Goal: Task Accomplishment & Management: Manage account settings

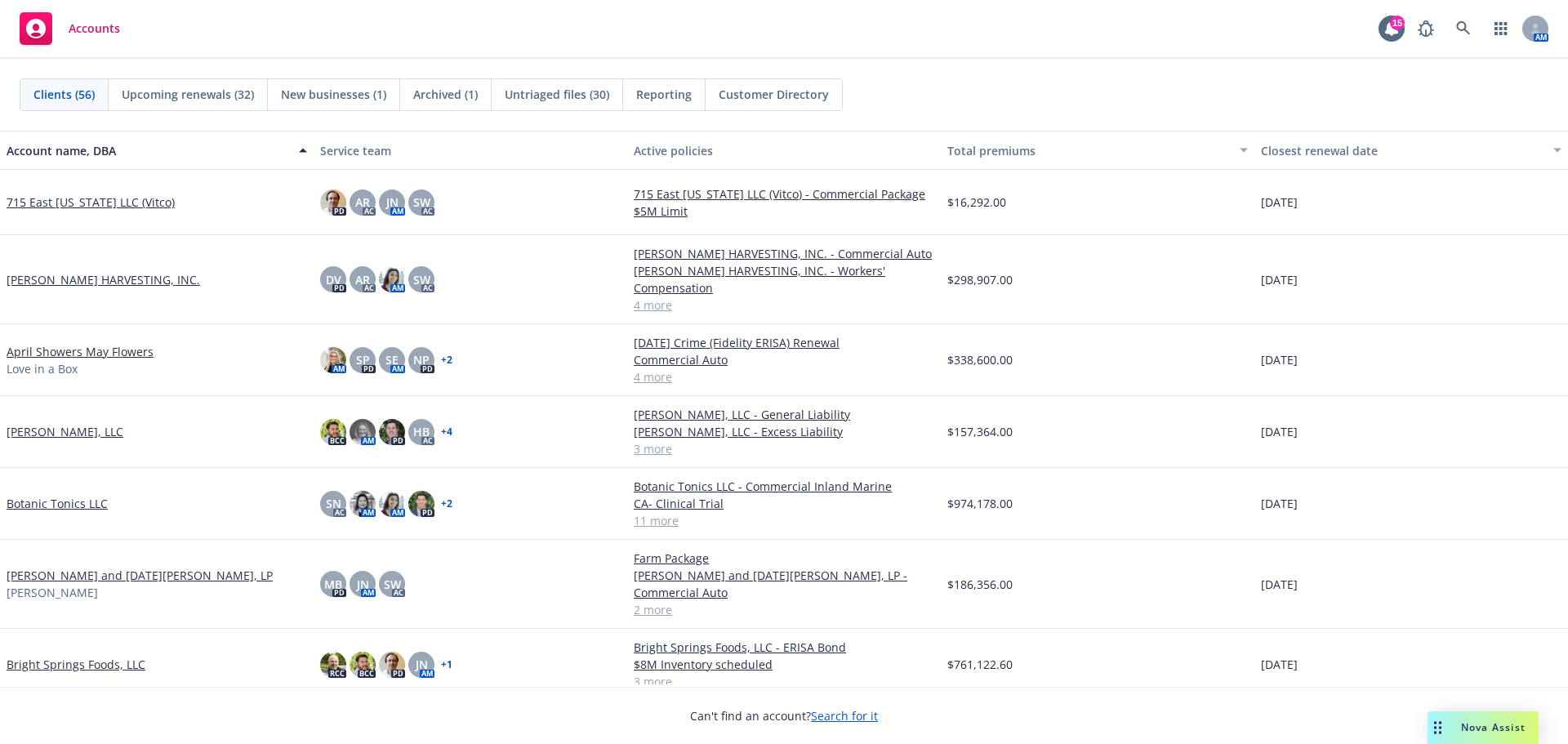
click at [43, 164] on button "Account name, DBA" at bounding box center [156, 149] width 314 height 39
click at [43, 151] on div "Account name, DBA" at bounding box center [148, 150] width 283 height 17
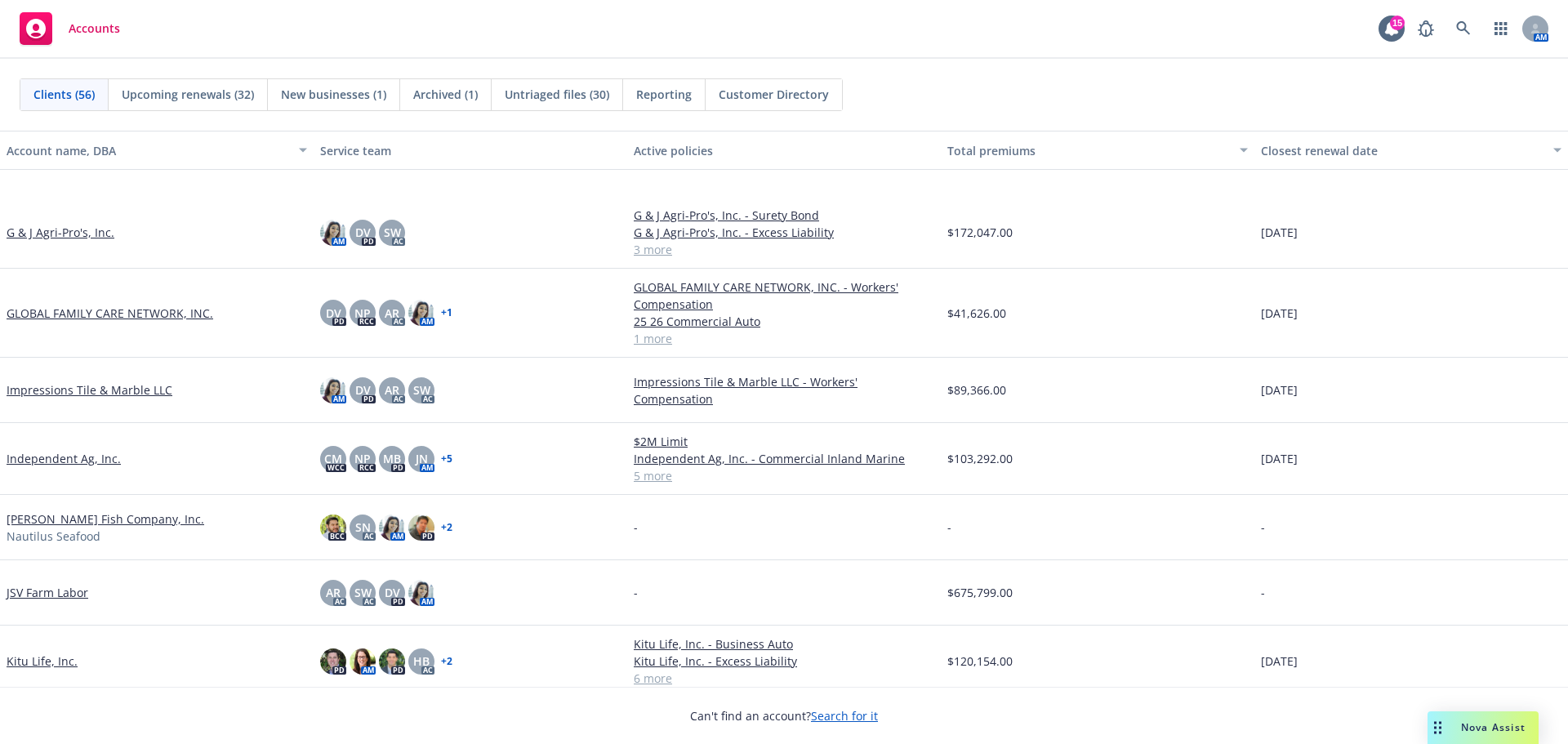
scroll to position [1089, 0]
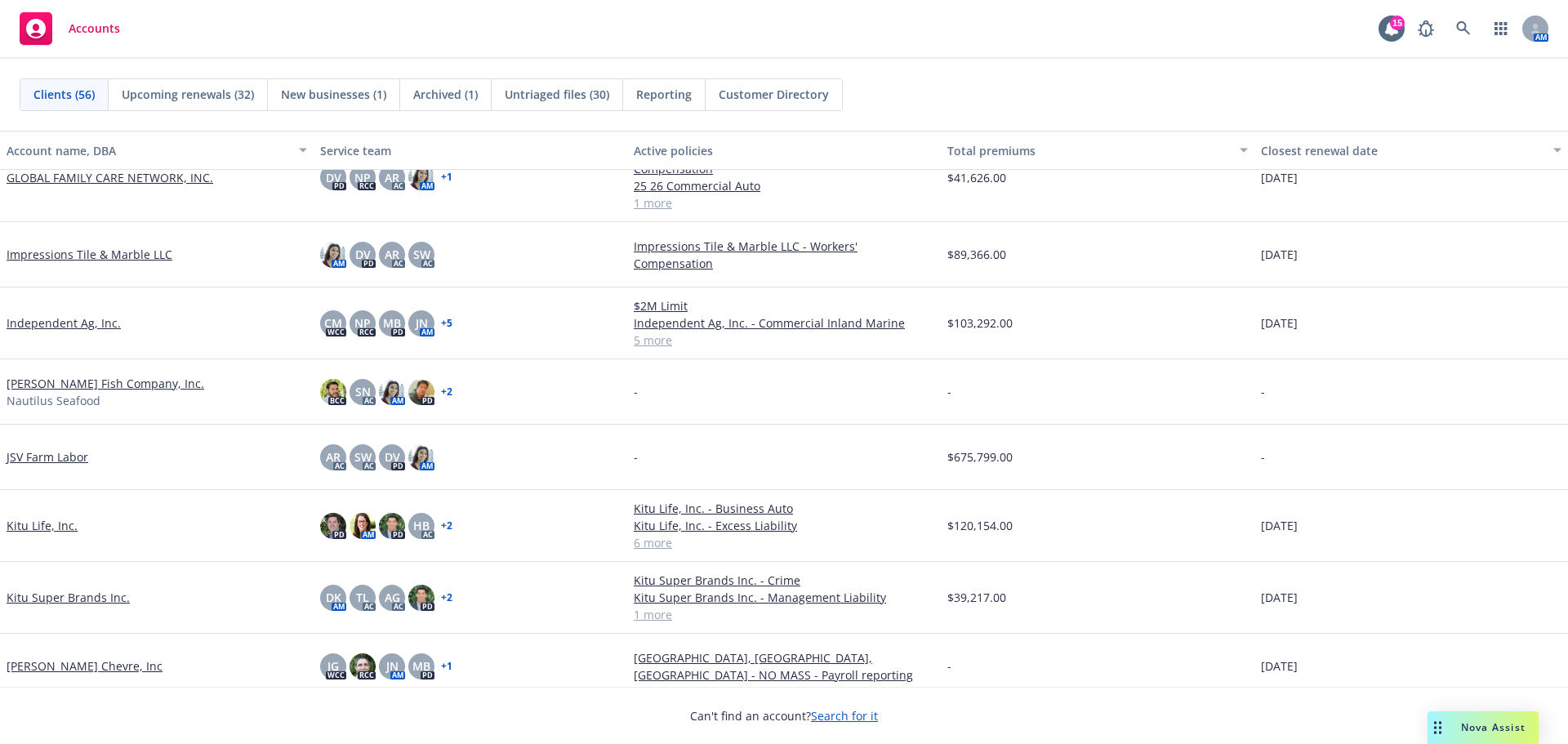
click at [71, 332] on link "Independent Ag, Inc." at bounding box center [64, 323] width 114 height 17
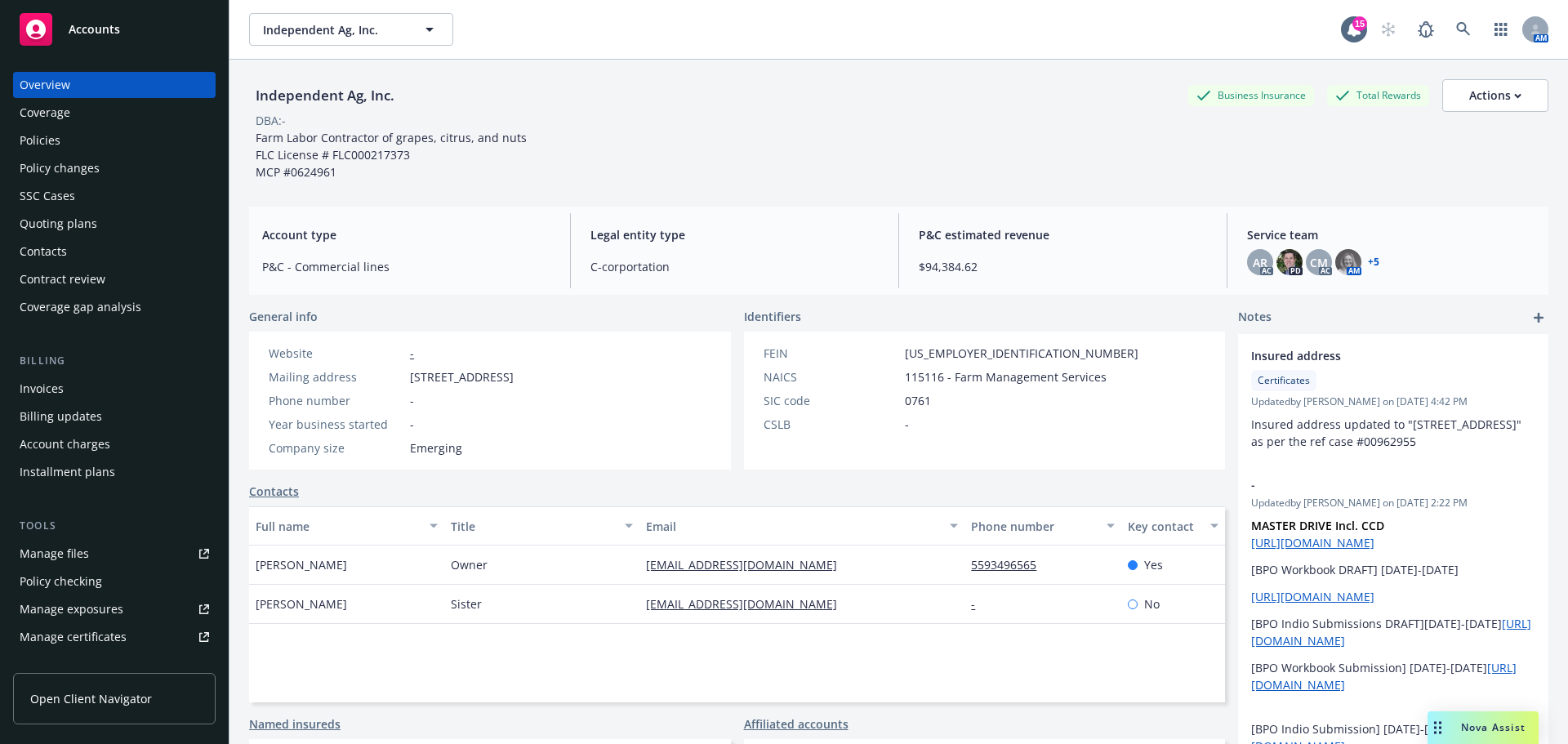
click at [72, 147] on div "Policies" at bounding box center [114, 140] width 189 height 26
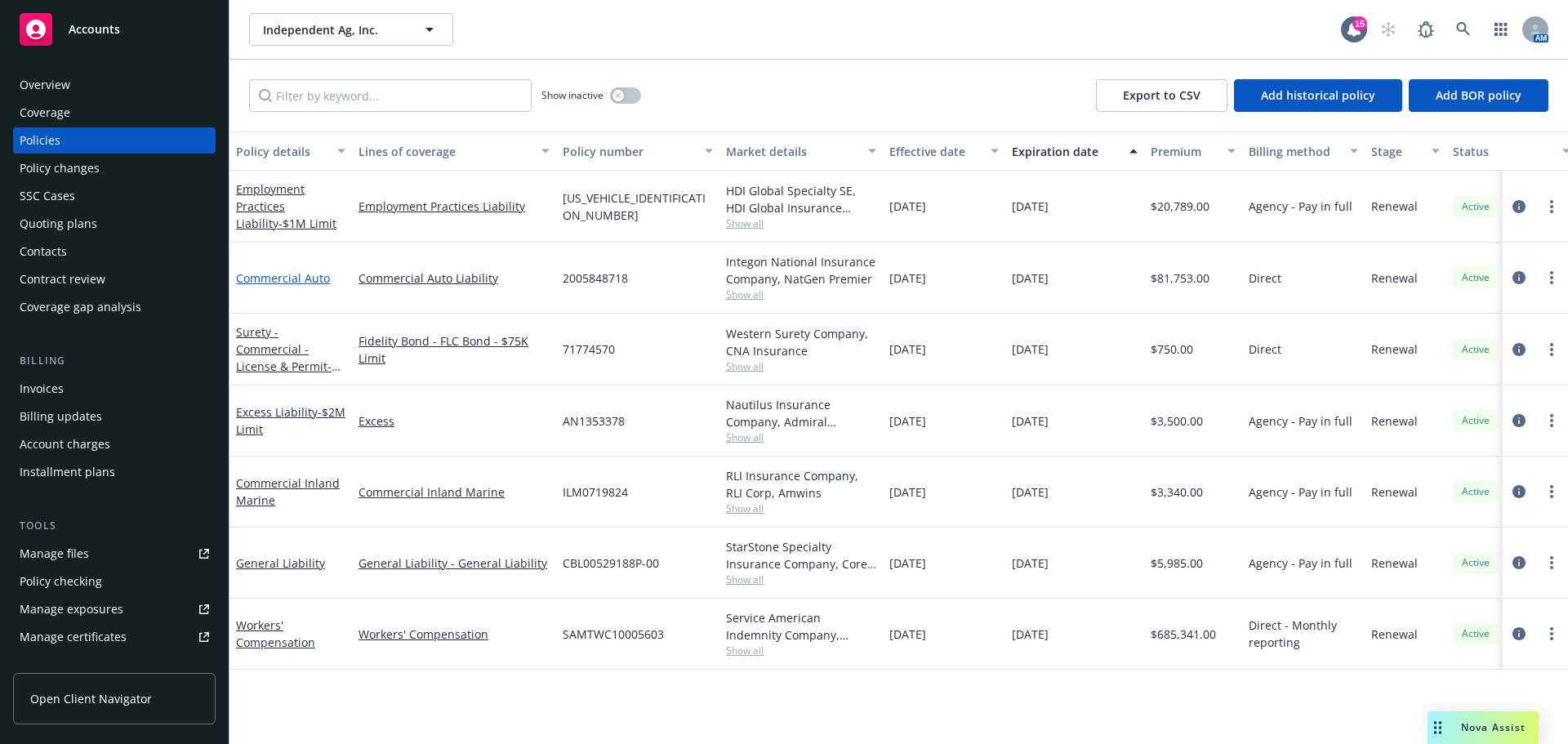
click at [247, 286] on link "Commercial Auto" at bounding box center [283, 279] width 94 height 16
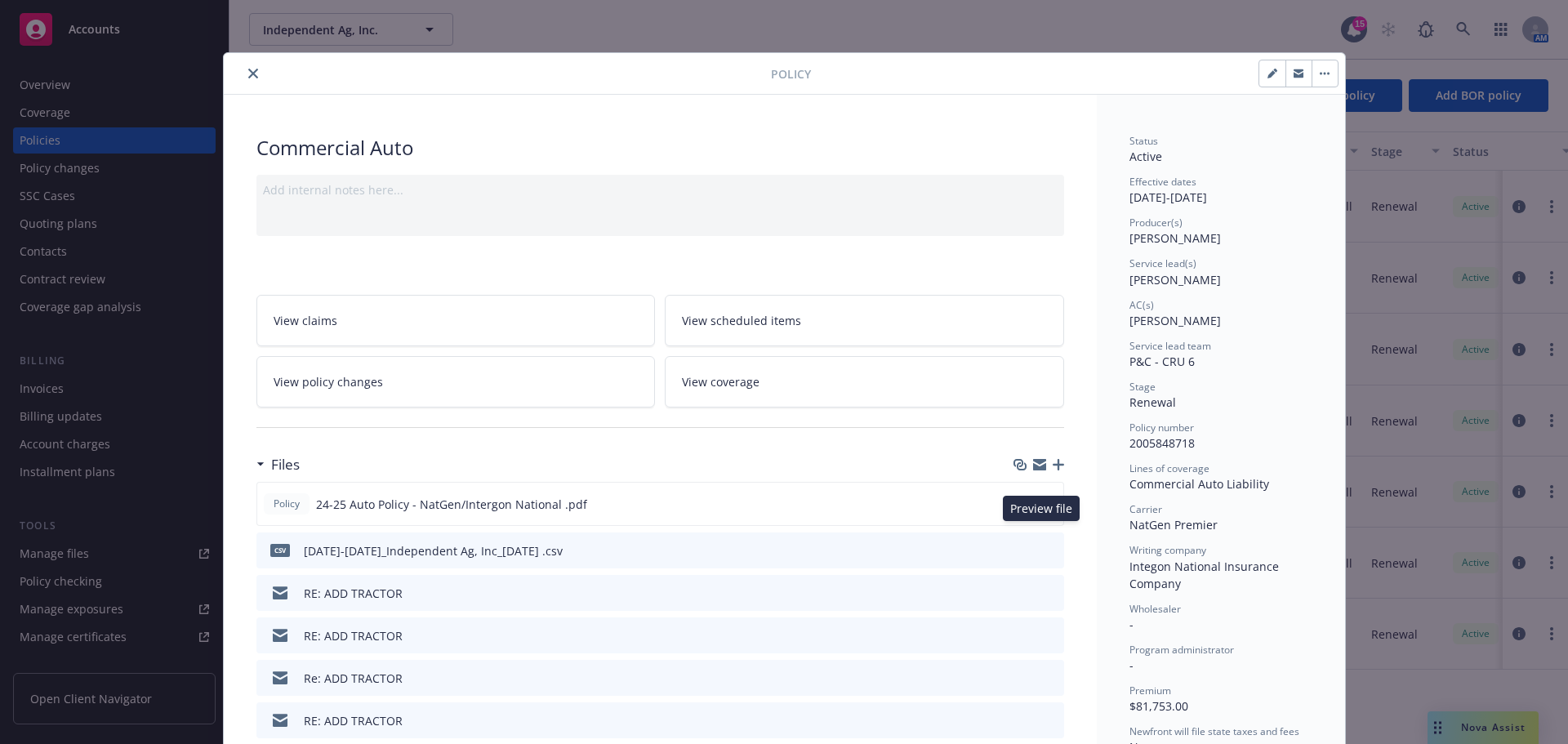
click at [1041, 509] on icon "preview file" at bounding box center [1047, 503] width 15 height 11
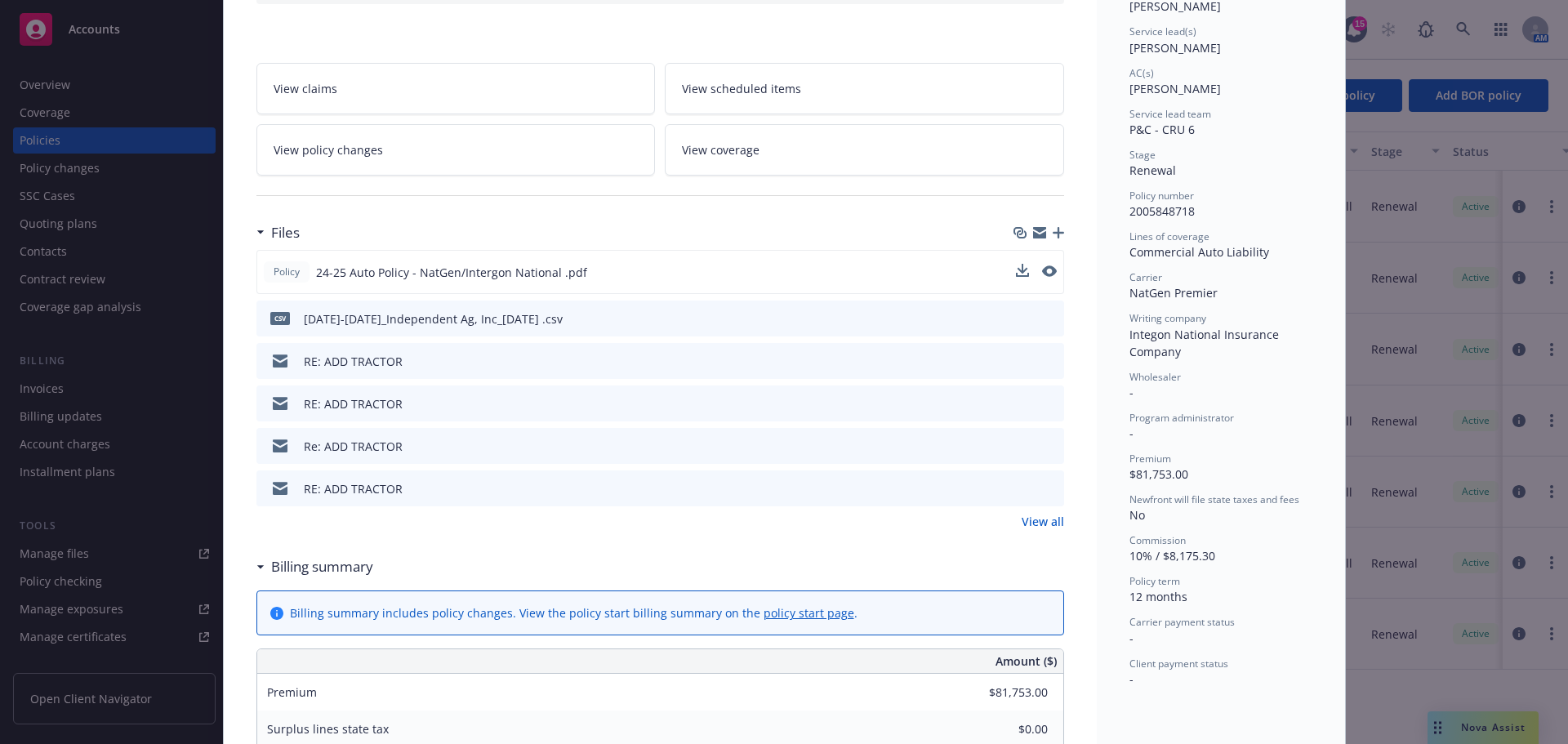
scroll to position [272, 0]
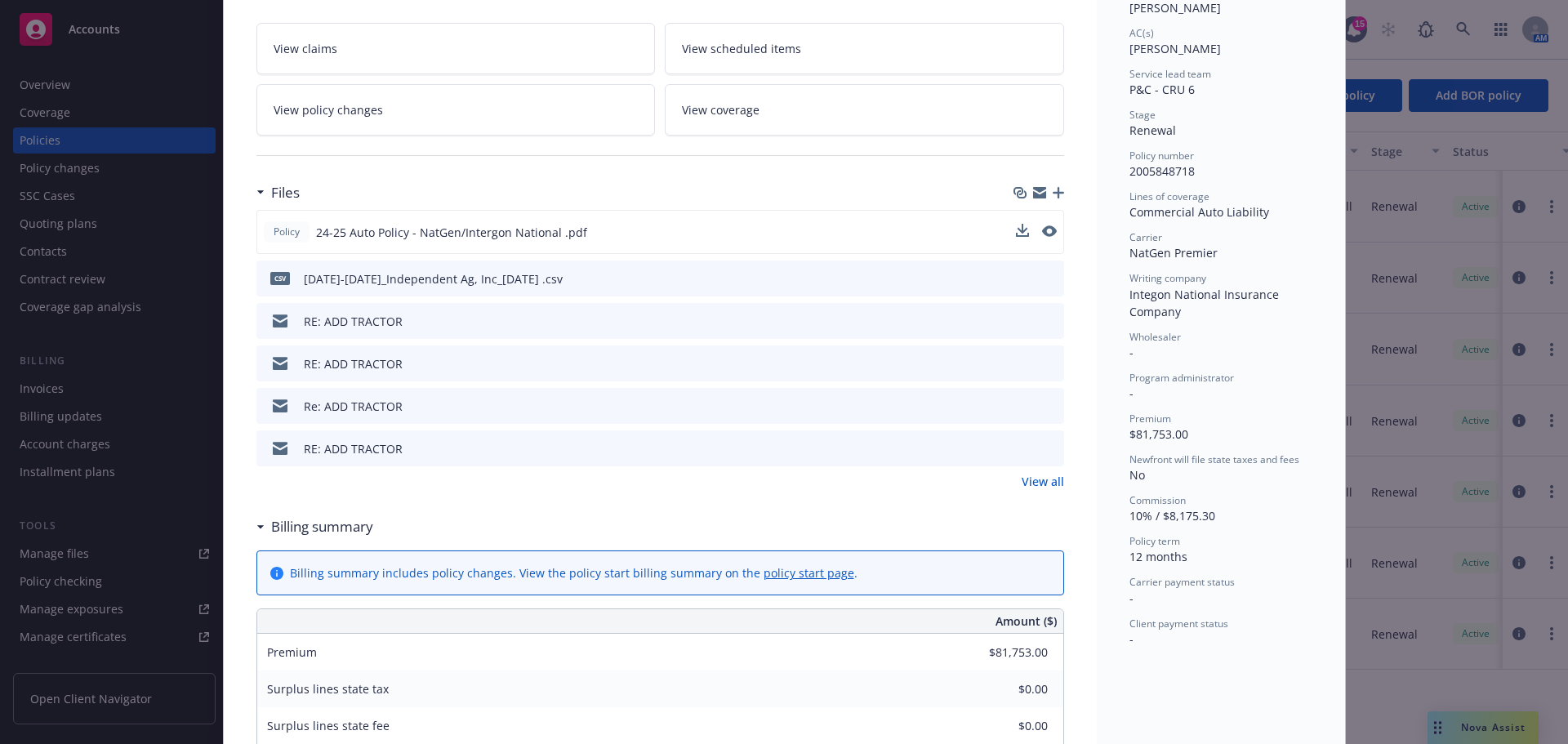
drag, startPoint x: 78, startPoint y: 129, endPoint x: 136, endPoint y: 120, distance: 58.7
click at [78, 128] on div "Policy Commercial Auto Add internal notes here... View claims View scheduled it…" at bounding box center [784, 372] width 1568 height 744
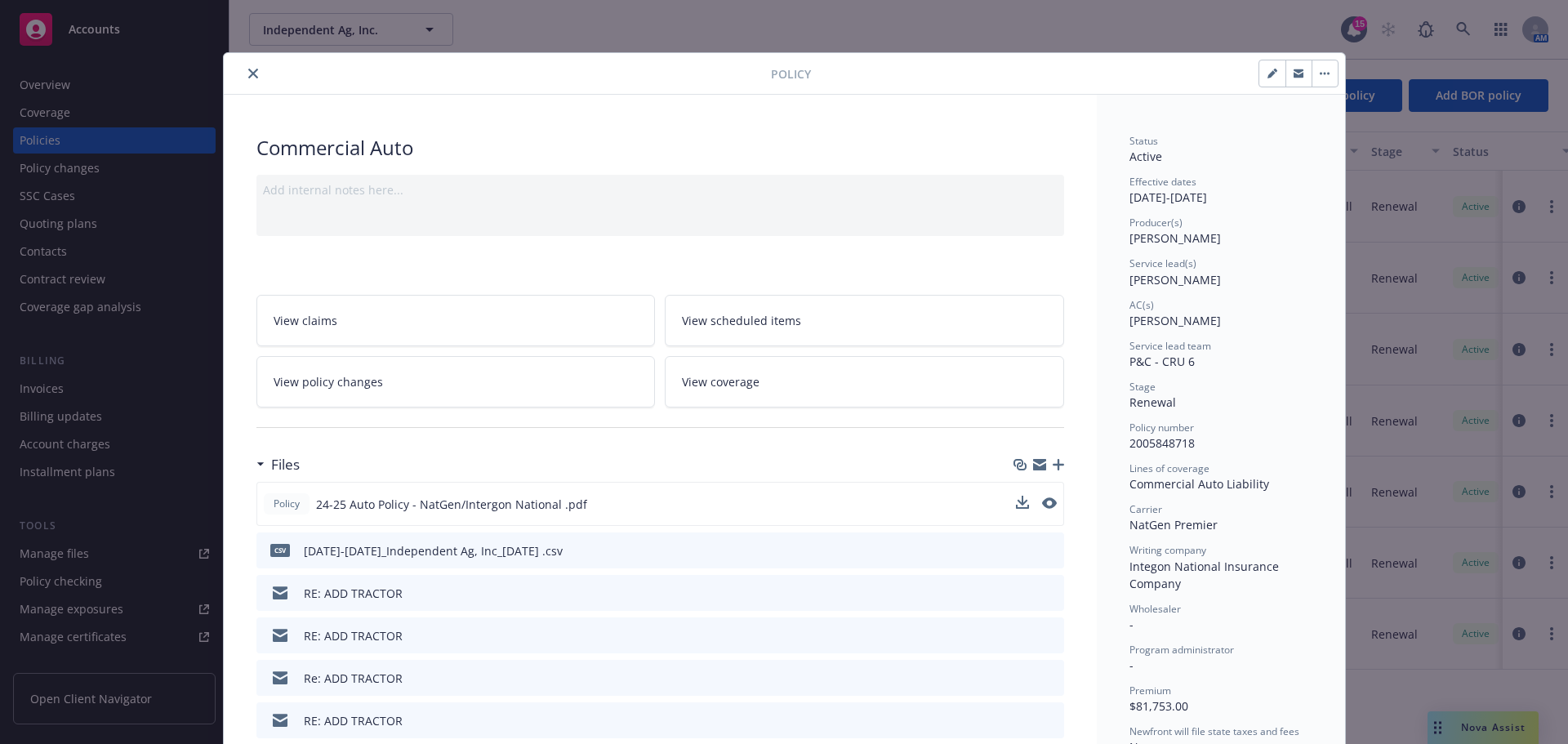
click at [248, 84] on button "close" at bounding box center [253, 74] width 20 height 20
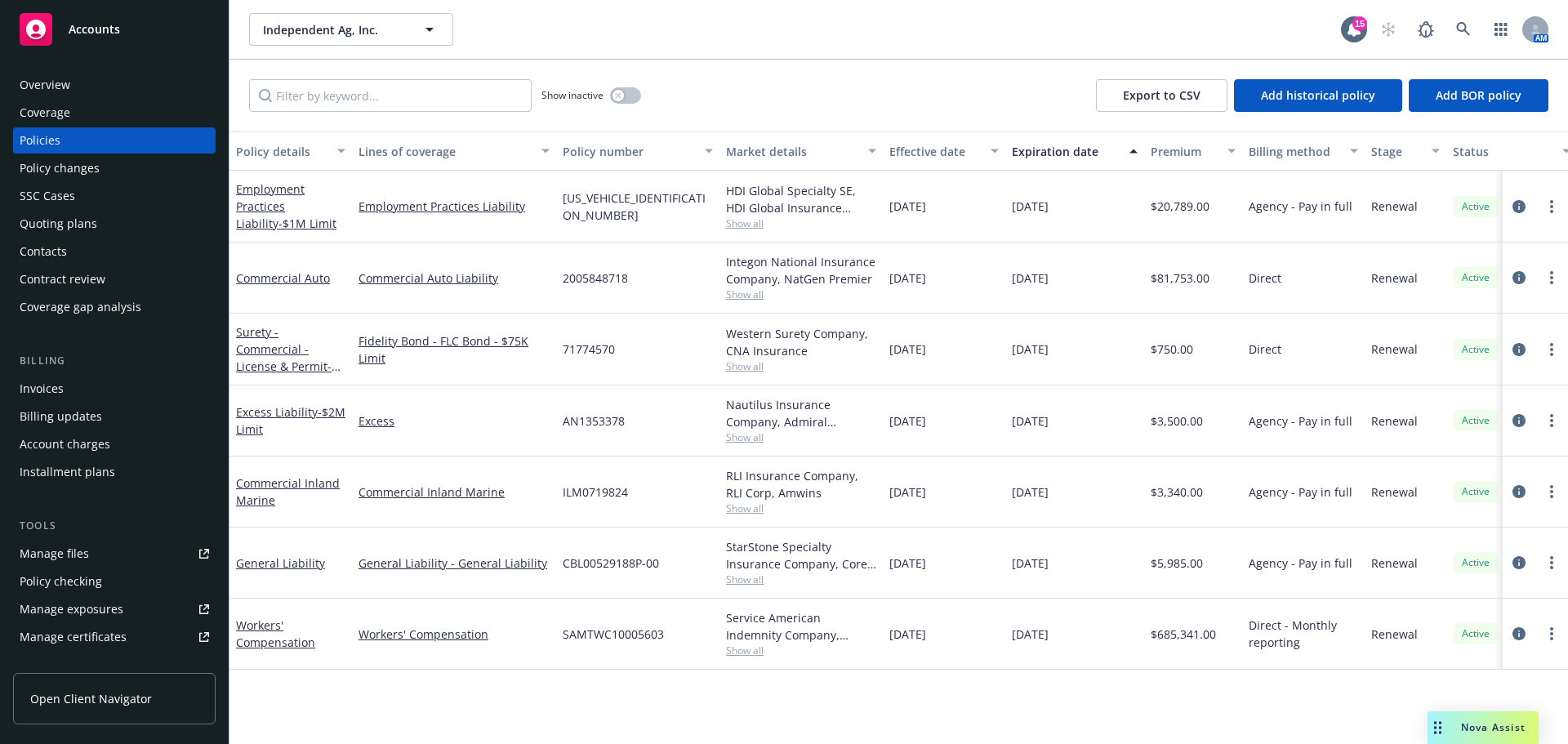
click at [90, 89] on div "Overview" at bounding box center [114, 85] width 189 height 26
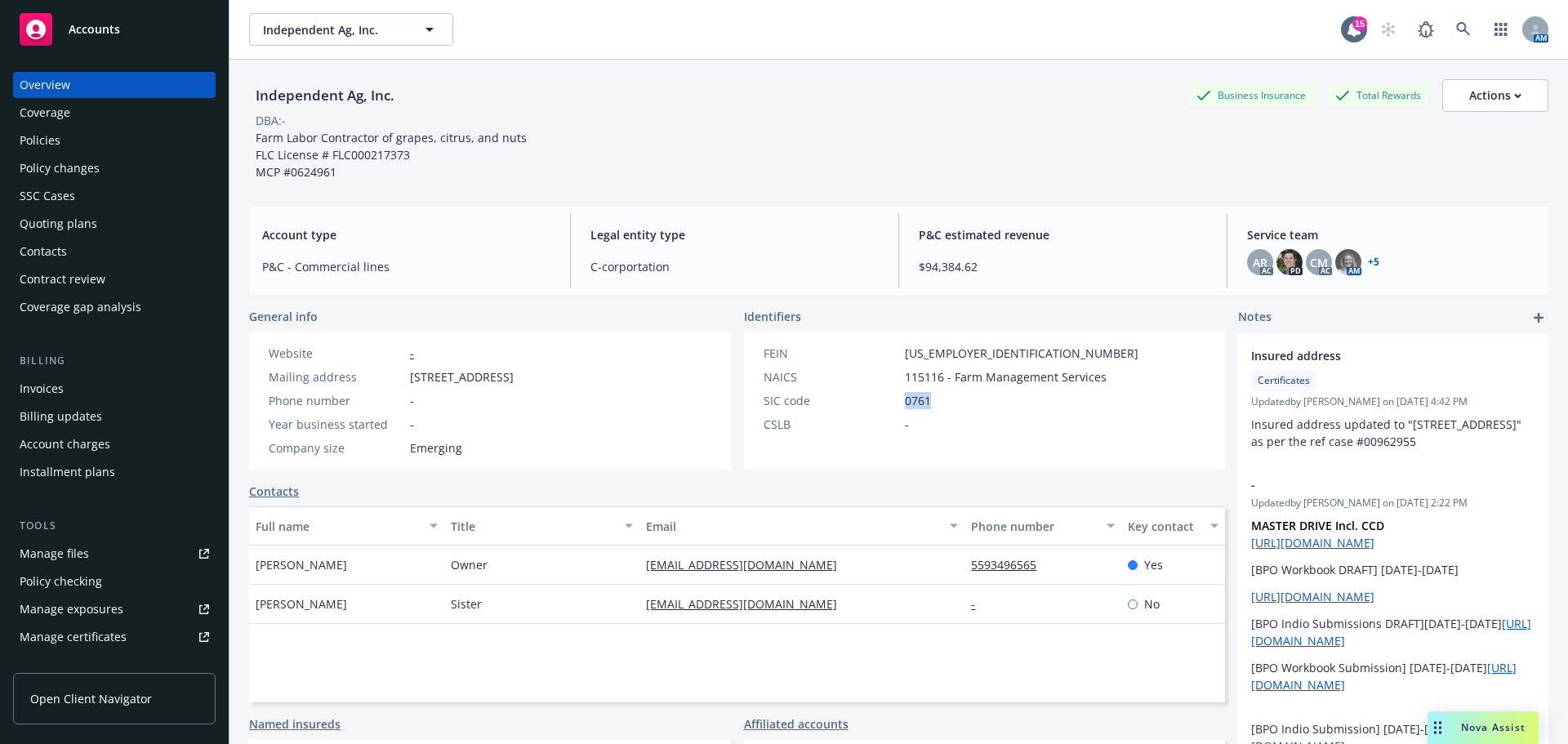
drag, startPoint x: 930, startPoint y: 409, endPoint x: 890, endPoint y: 412, distance: 40.1
click at [890, 409] on div "SIC code 0761" at bounding box center [951, 400] width 388 height 17
copy div "0761"
drag, startPoint x: 898, startPoint y: 388, endPoint x: 940, endPoint y: 388, distance: 42.0
click at [940, 385] on div "NAICS 115116 - Farm Management Services" at bounding box center [951, 376] width 388 height 17
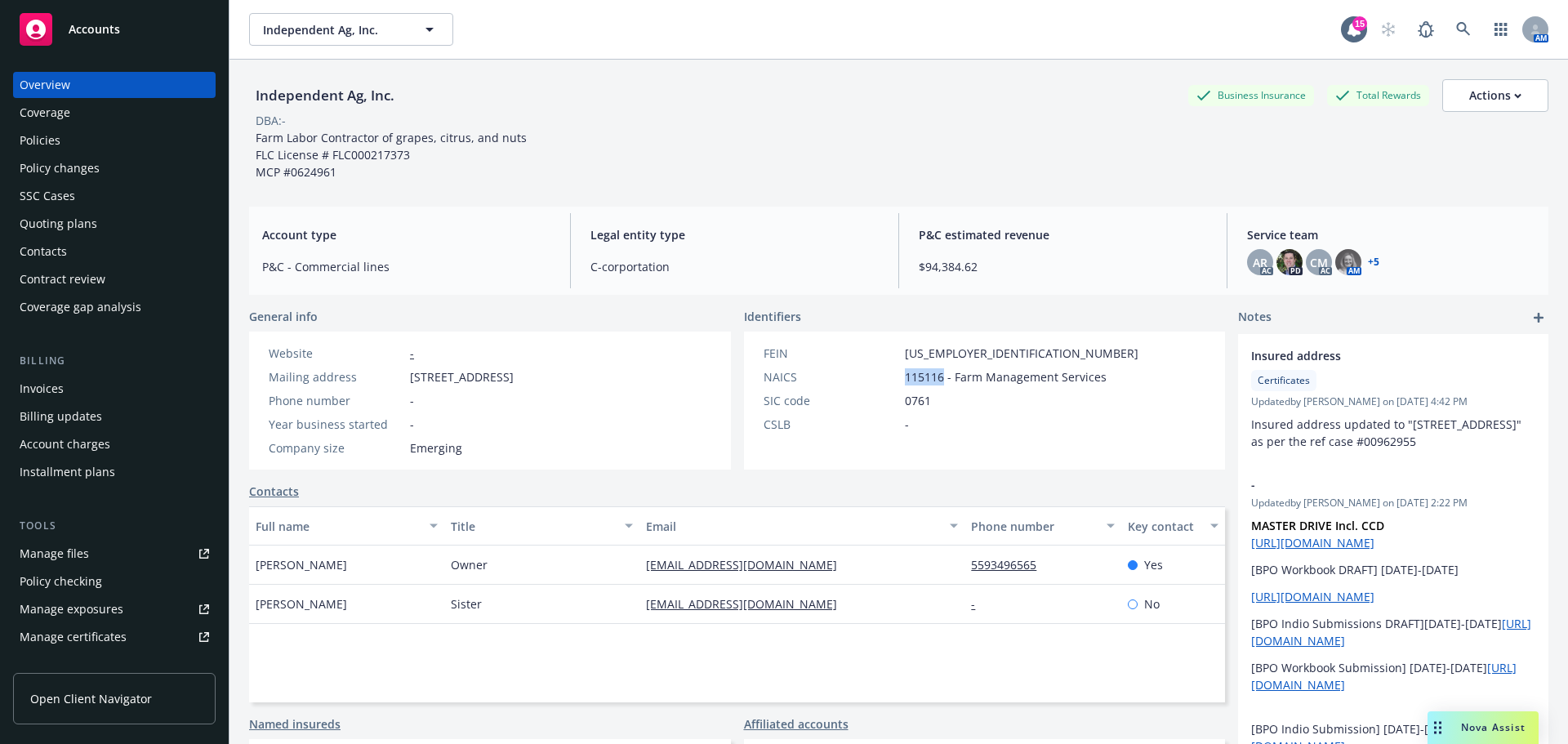
copy span "115116"
click at [80, 143] on div "Policies" at bounding box center [114, 140] width 189 height 26
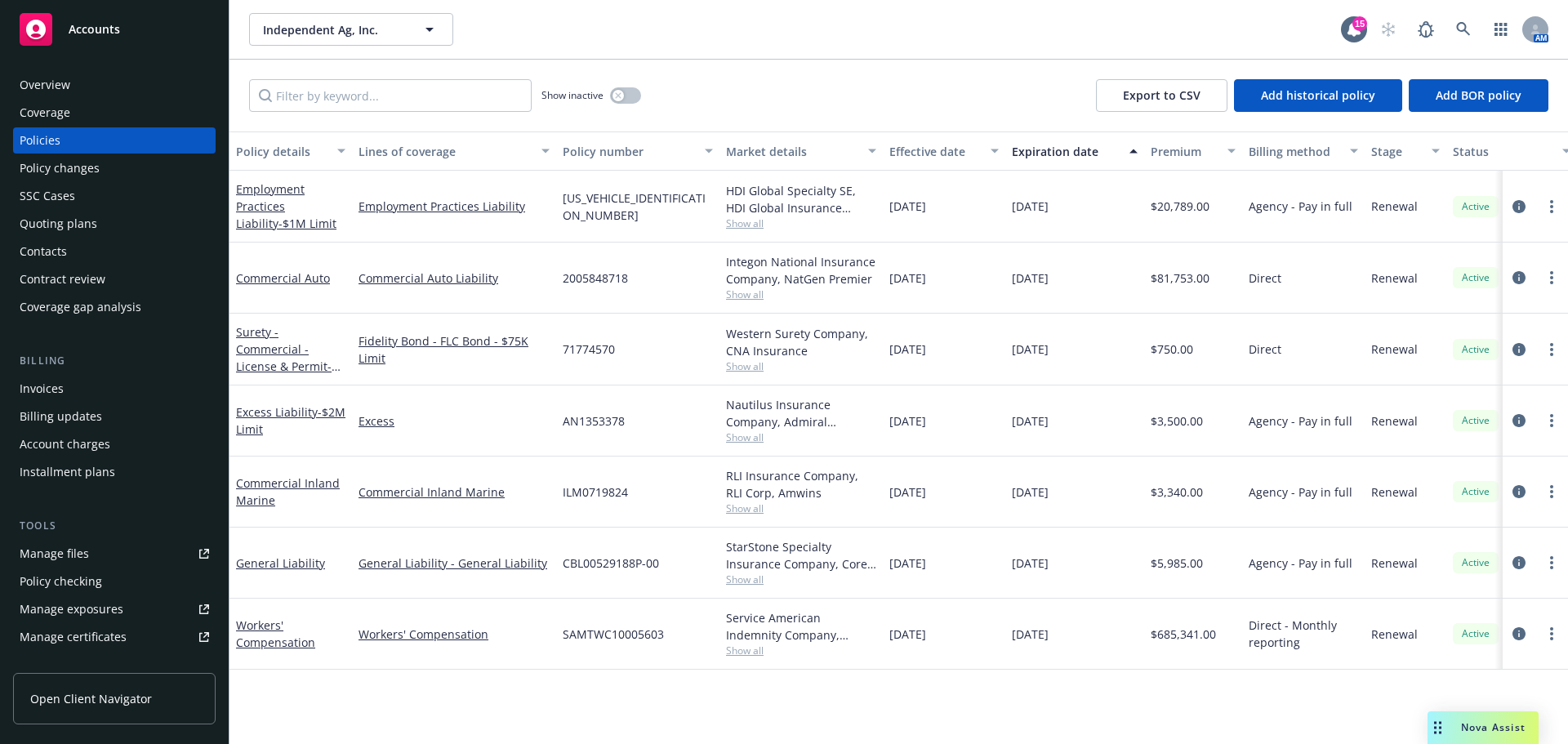
scroll to position [136, 0]
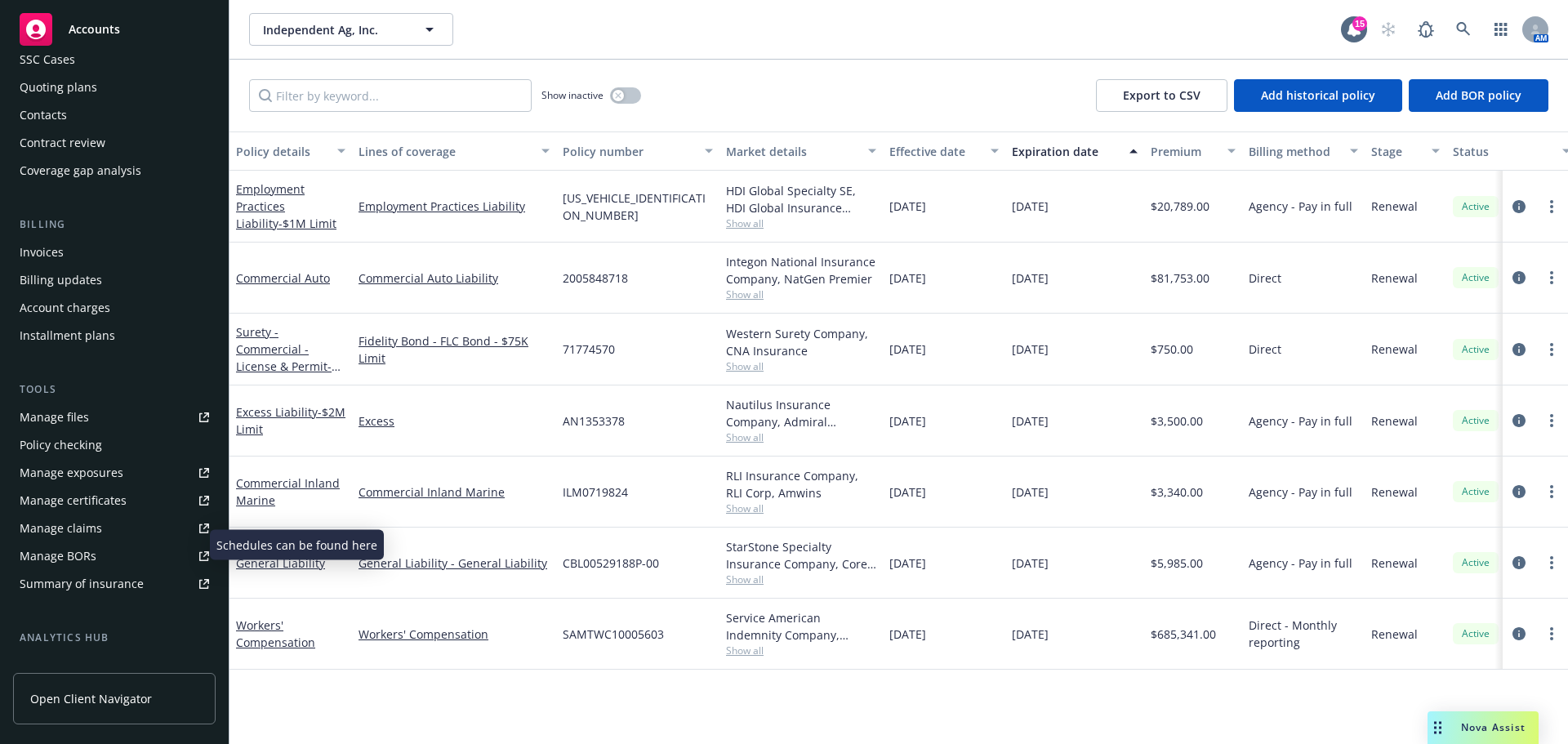
click at [87, 486] on div "Manage exposures" at bounding box center [72, 473] width 104 height 26
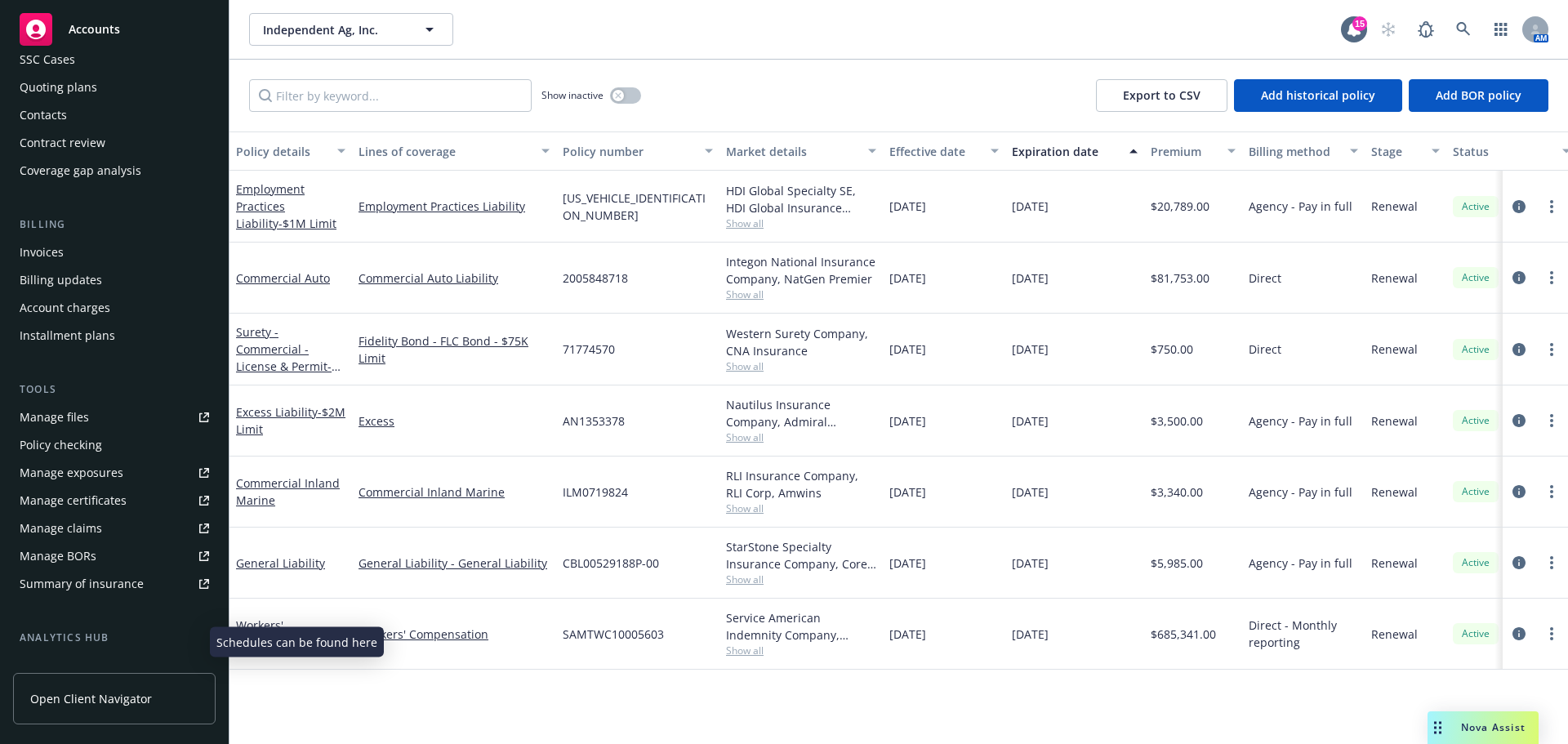
scroll to position [0, 0]
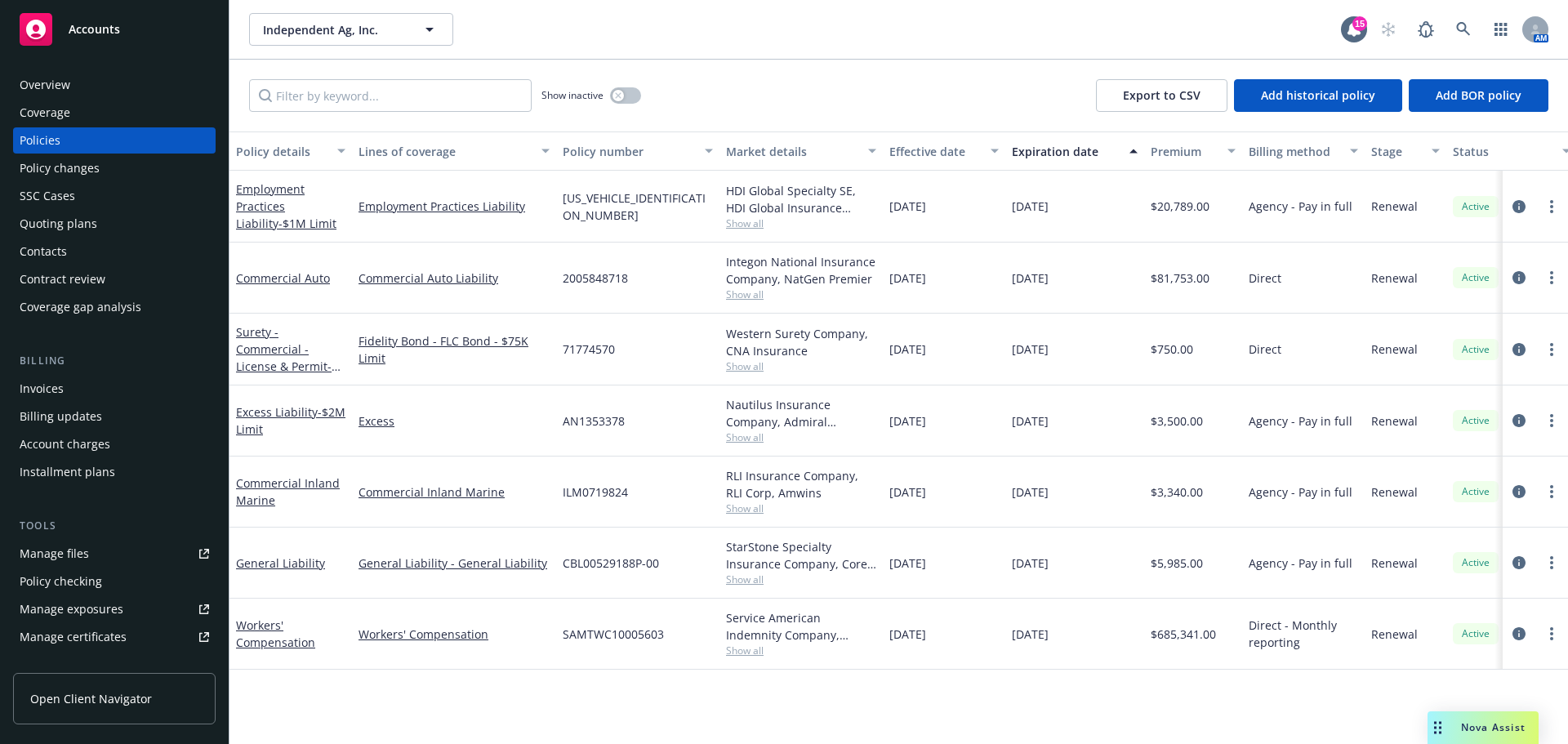
click at [48, 89] on div "Overview" at bounding box center [45, 85] width 51 height 26
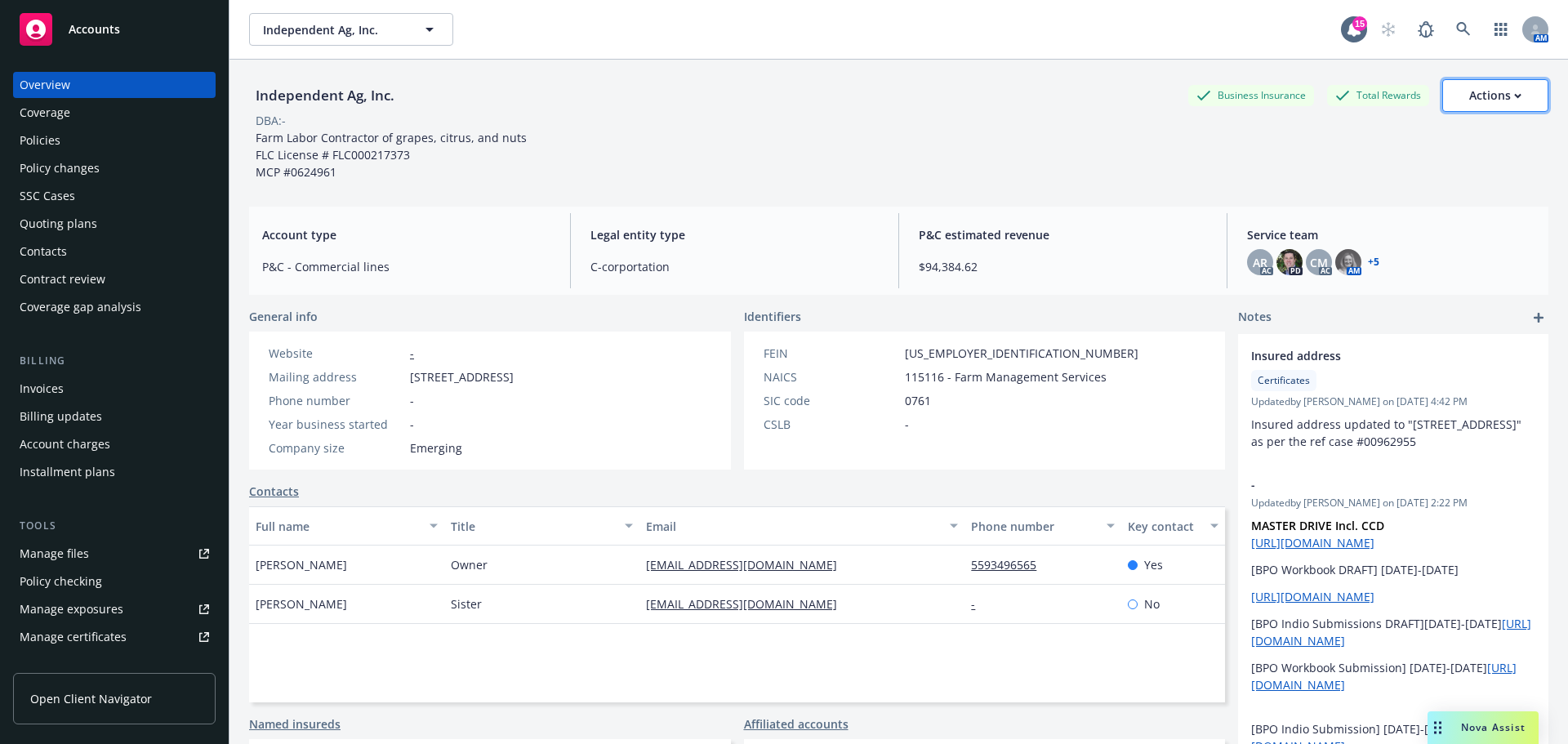
click at [1489, 103] on div "Actions" at bounding box center [1495, 95] width 53 height 31
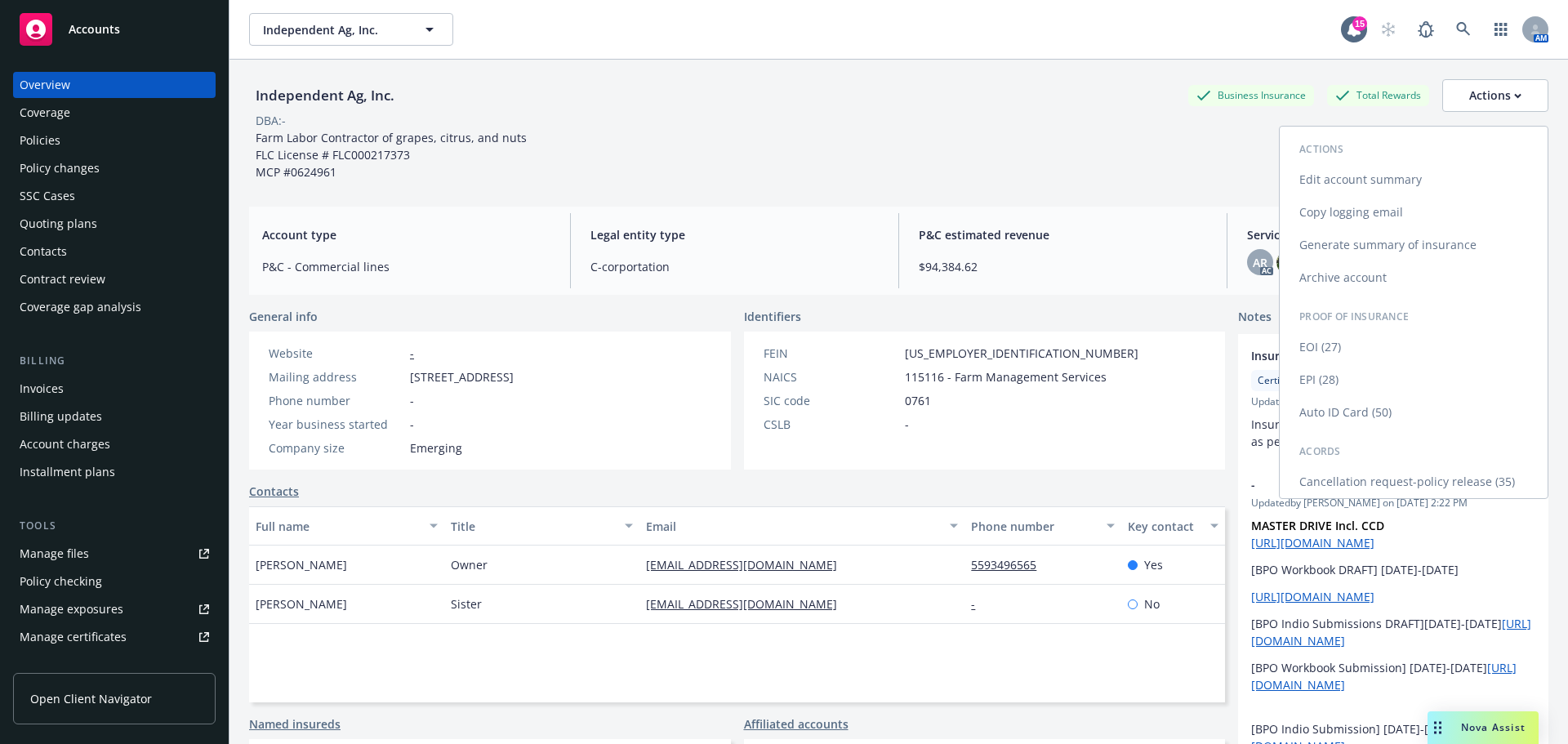
click at [1366, 195] on link "Edit account summary" at bounding box center [1413, 179] width 268 height 33
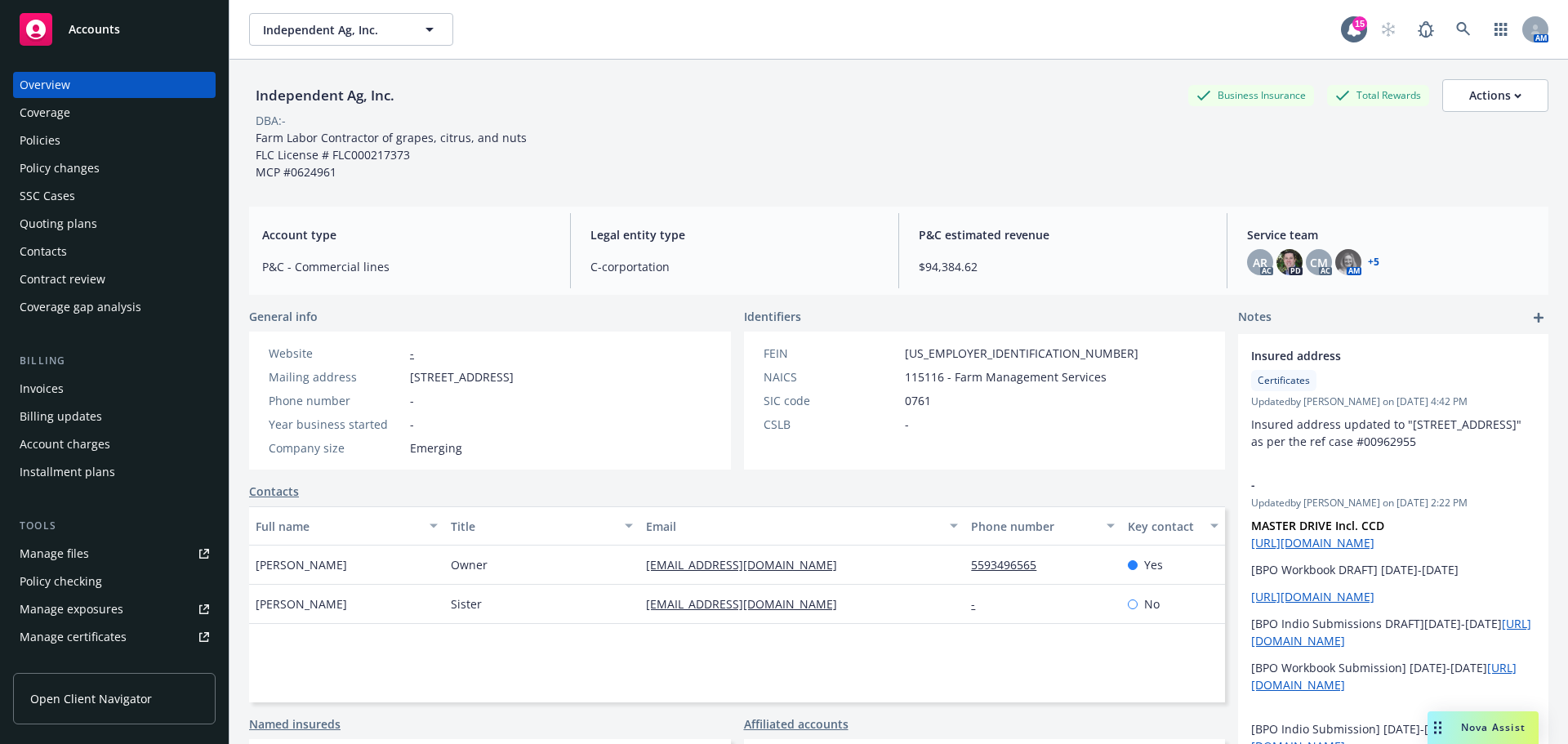
select select "US"
select select "Other"
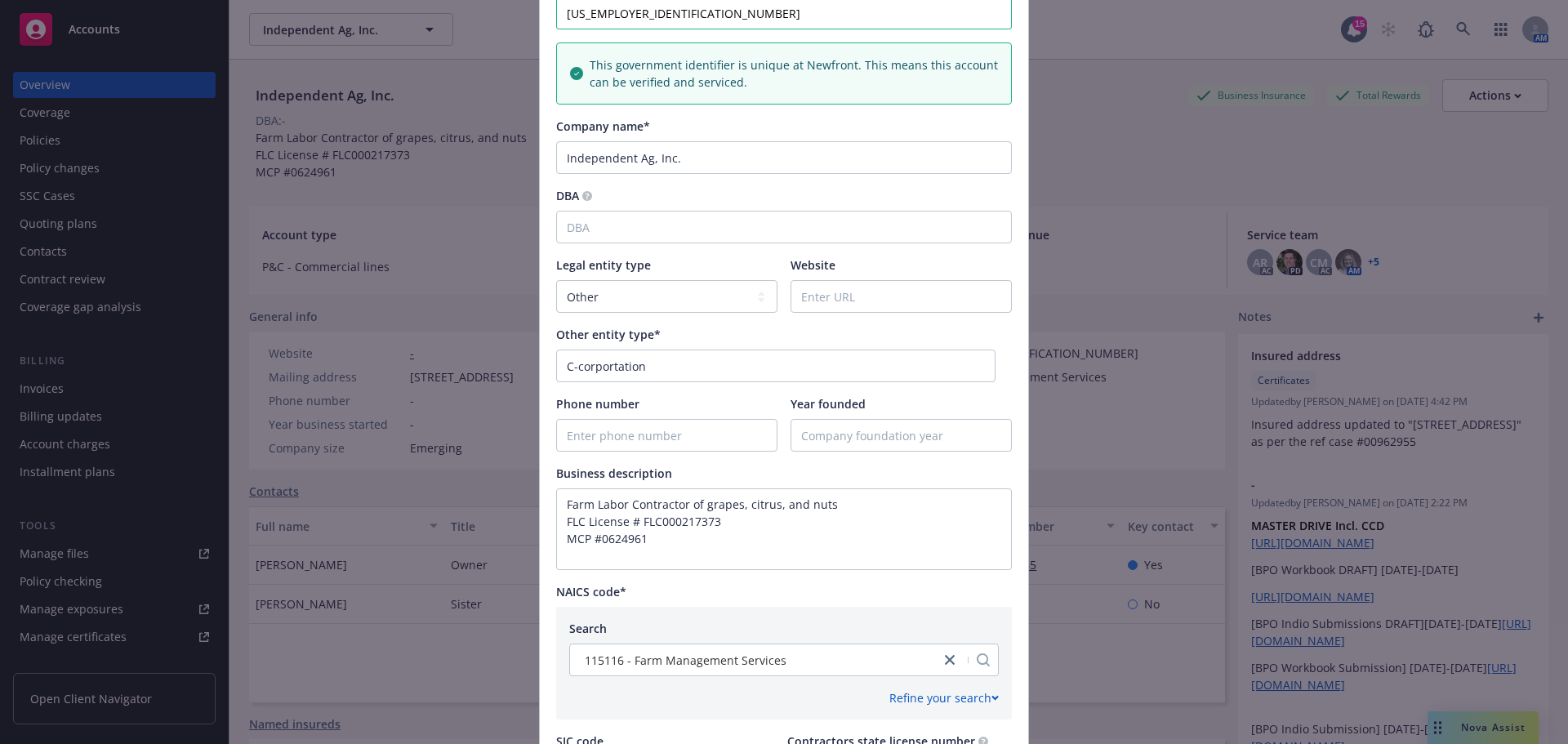
scroll to position [272, 0]
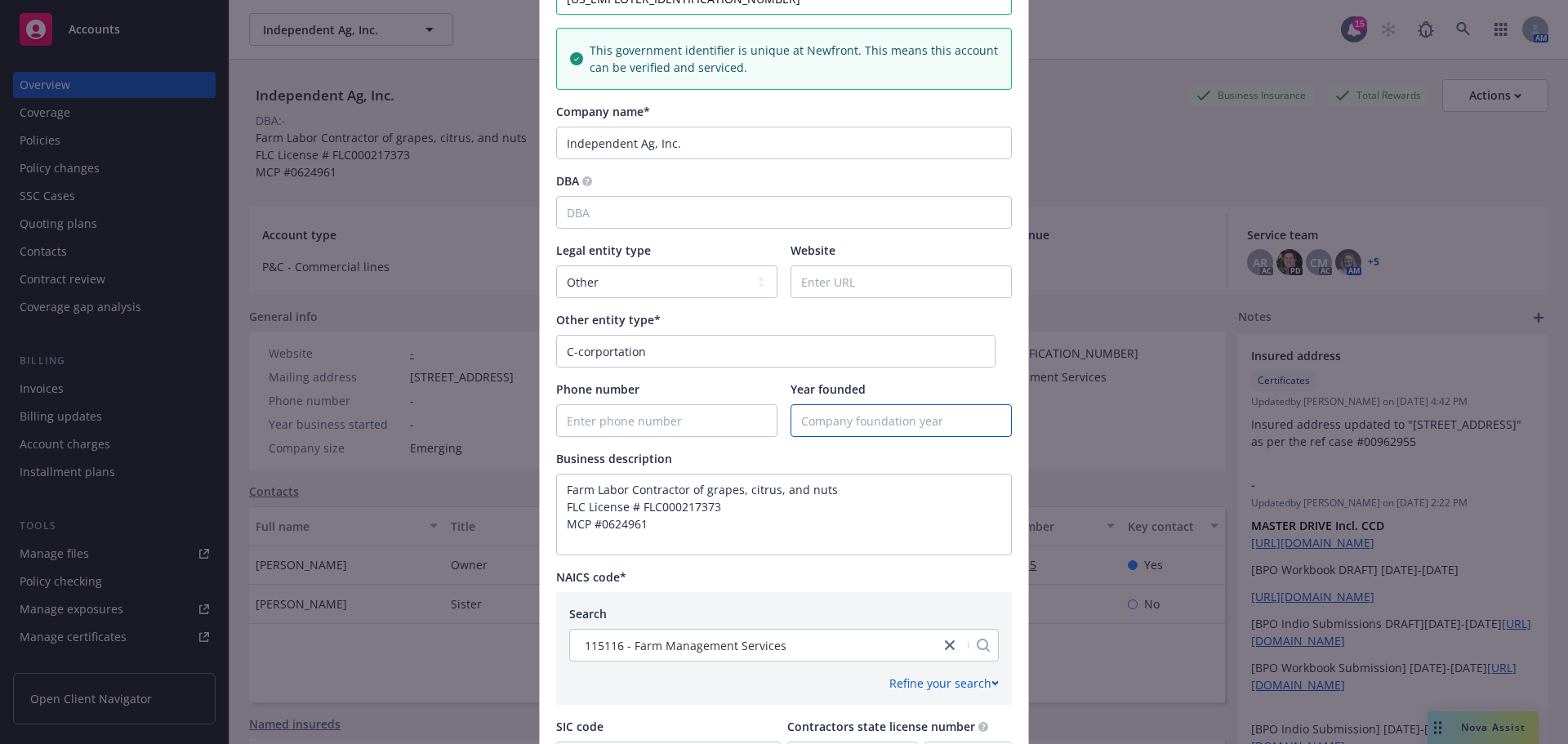
click at [861, 436] on input "Year founded" at bounding box center [901, 420] width 220 height 31
type input "2016"
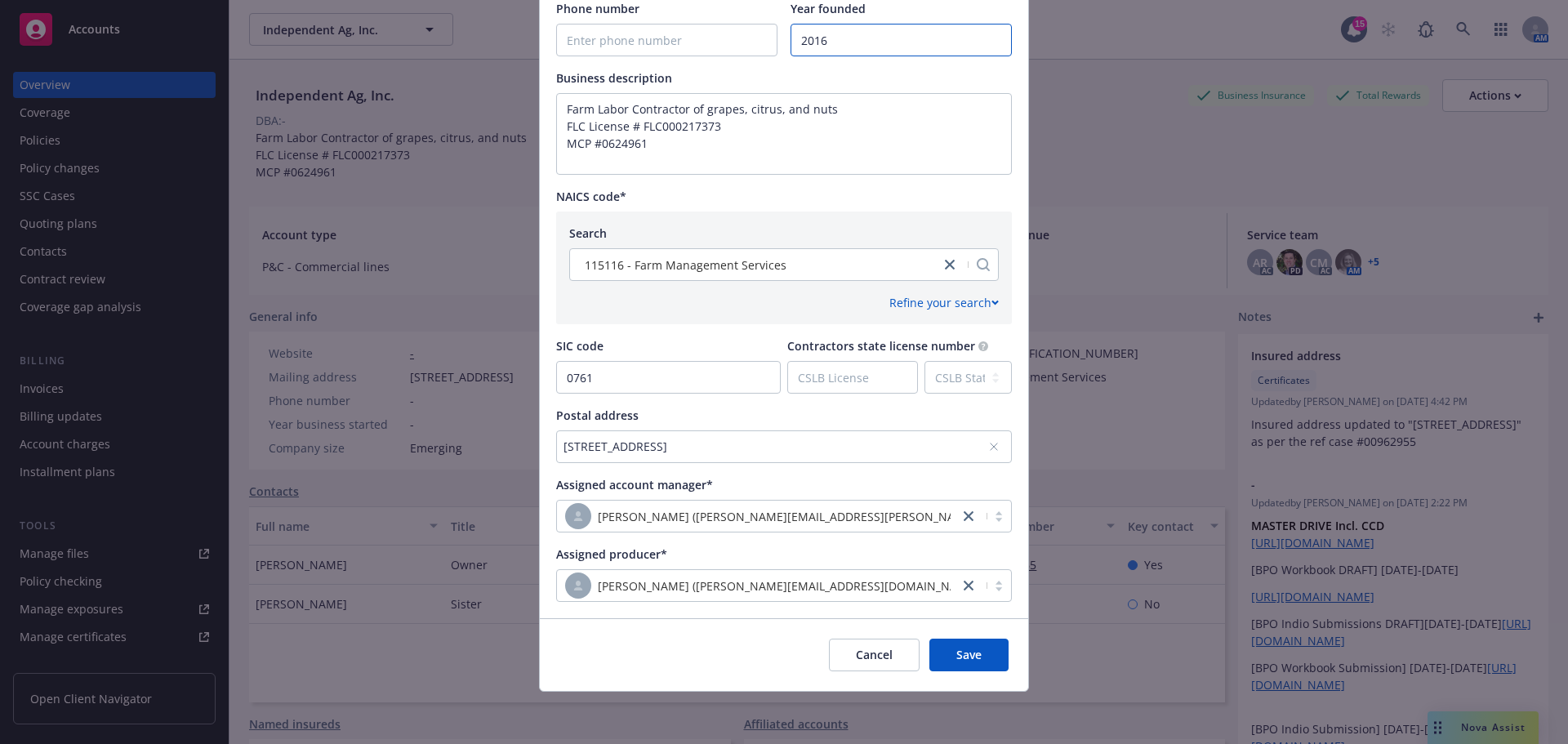
scroll to position [720, 0]
click at [934, 648] on button "Save" at bounding box center [970, 654] width 80 height 33
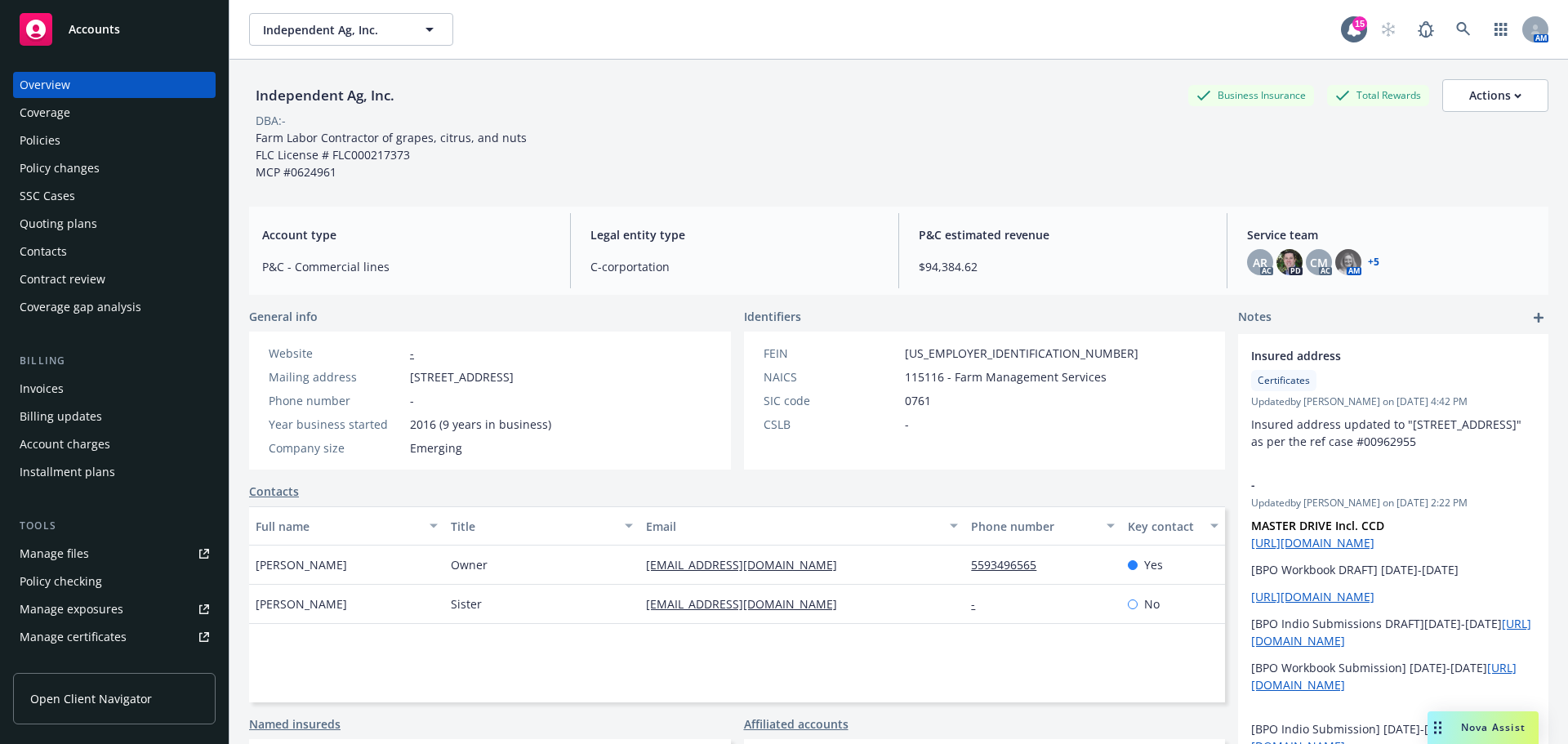
click at [80, 357] on div "Overview Coverage Policies Policy changes SSC Cases Quoting plans Contacts Cont…" at bounding box center [113, 540] width 202 height 936
click at [53, 149] on div "Policies" at bounding box center [40, 140] width 41 height 26
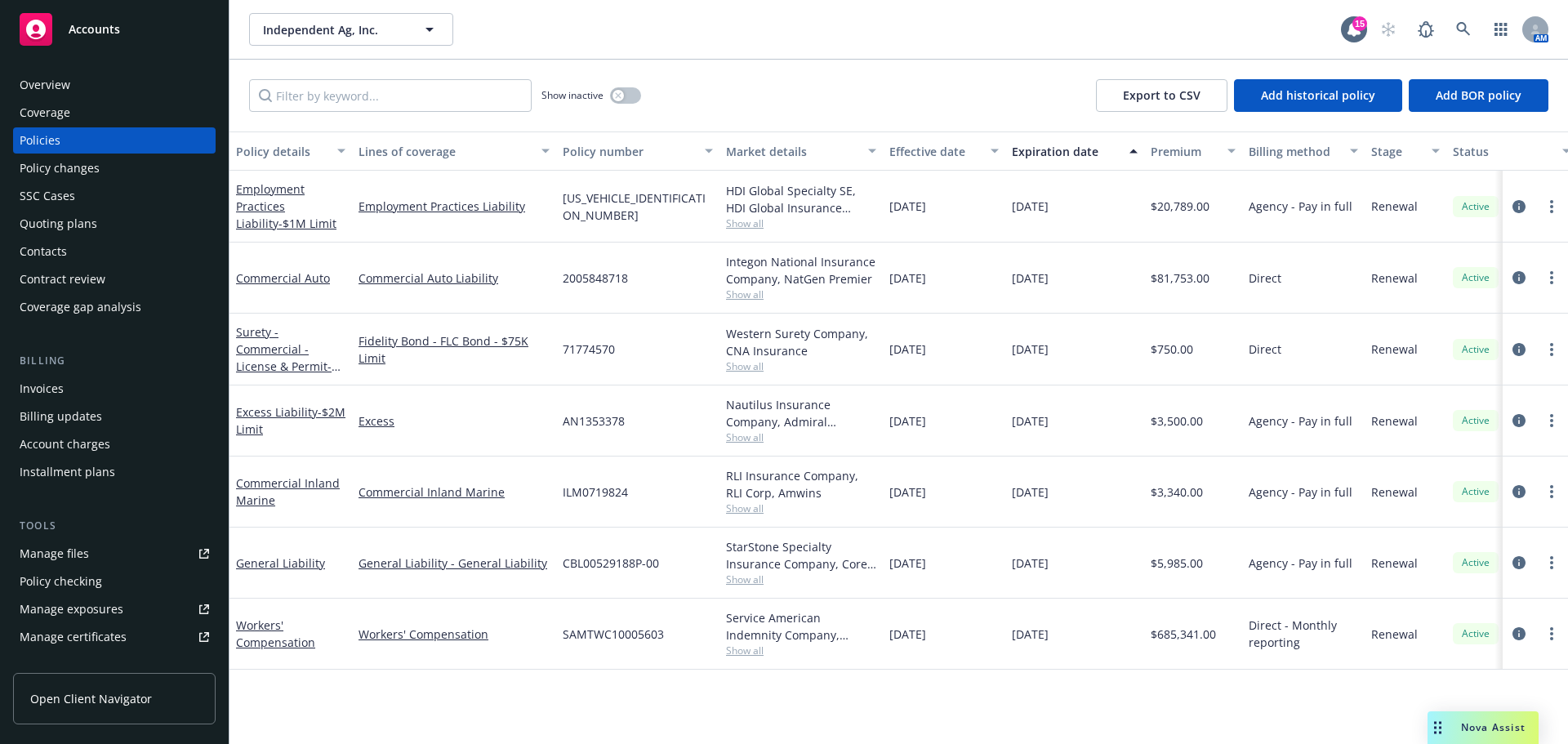
click at [82, 36] on span "Accounts" at bounding box center [95, 29] width 52 height 13
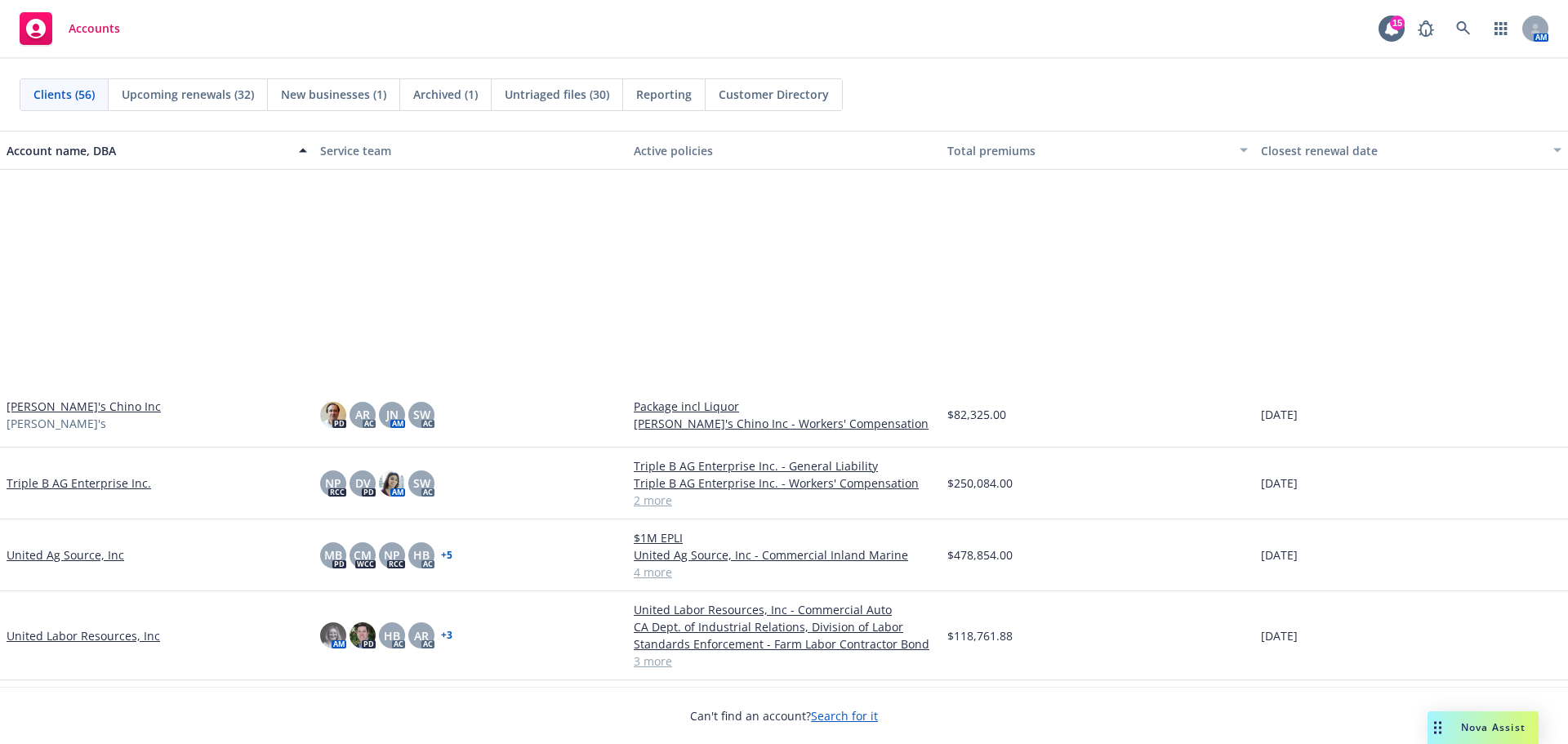
scroll to position [3152, 0]
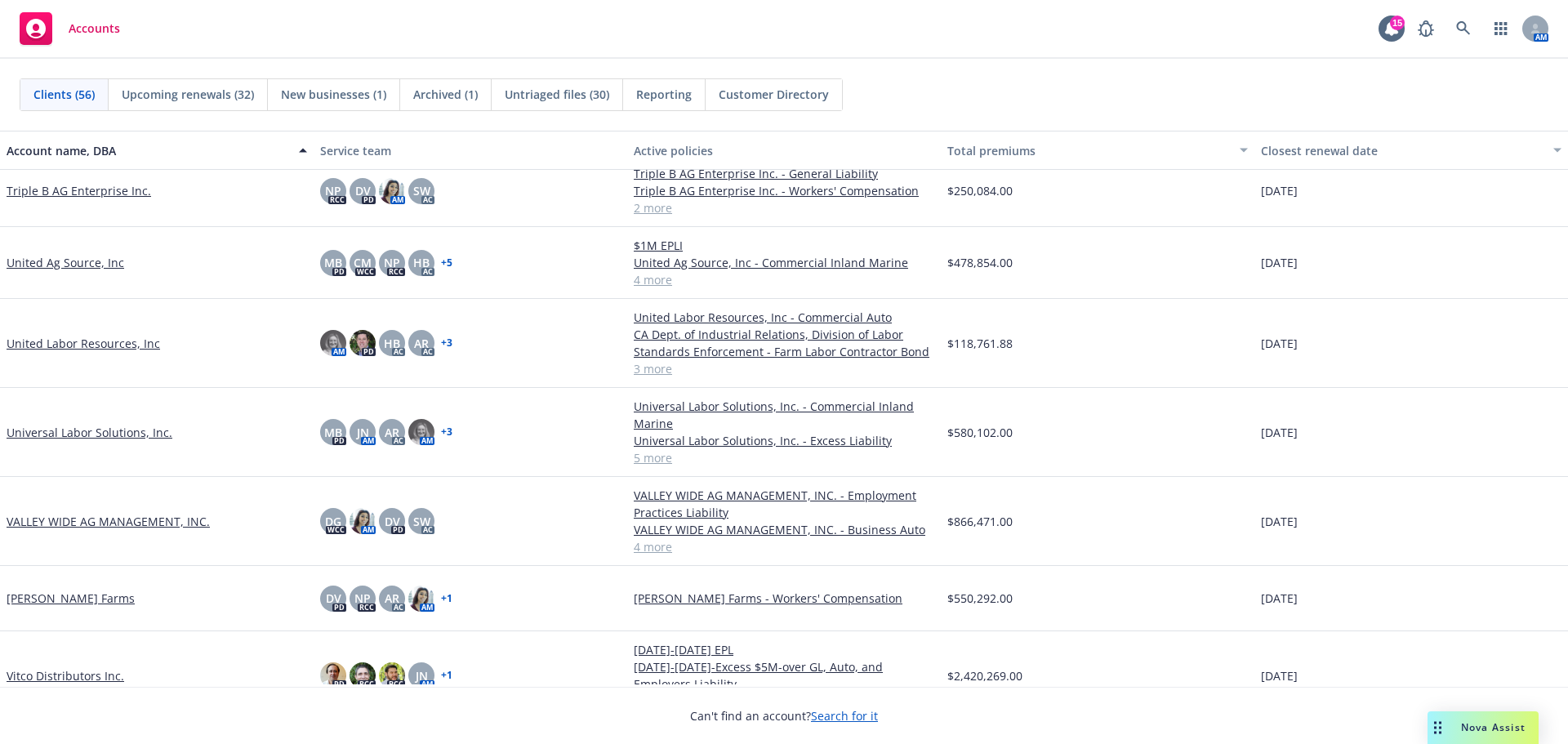
click at [39, 441] on link "Universal Labor Solutions, Inc." at bounding box center [90, 432] width 166 height 17
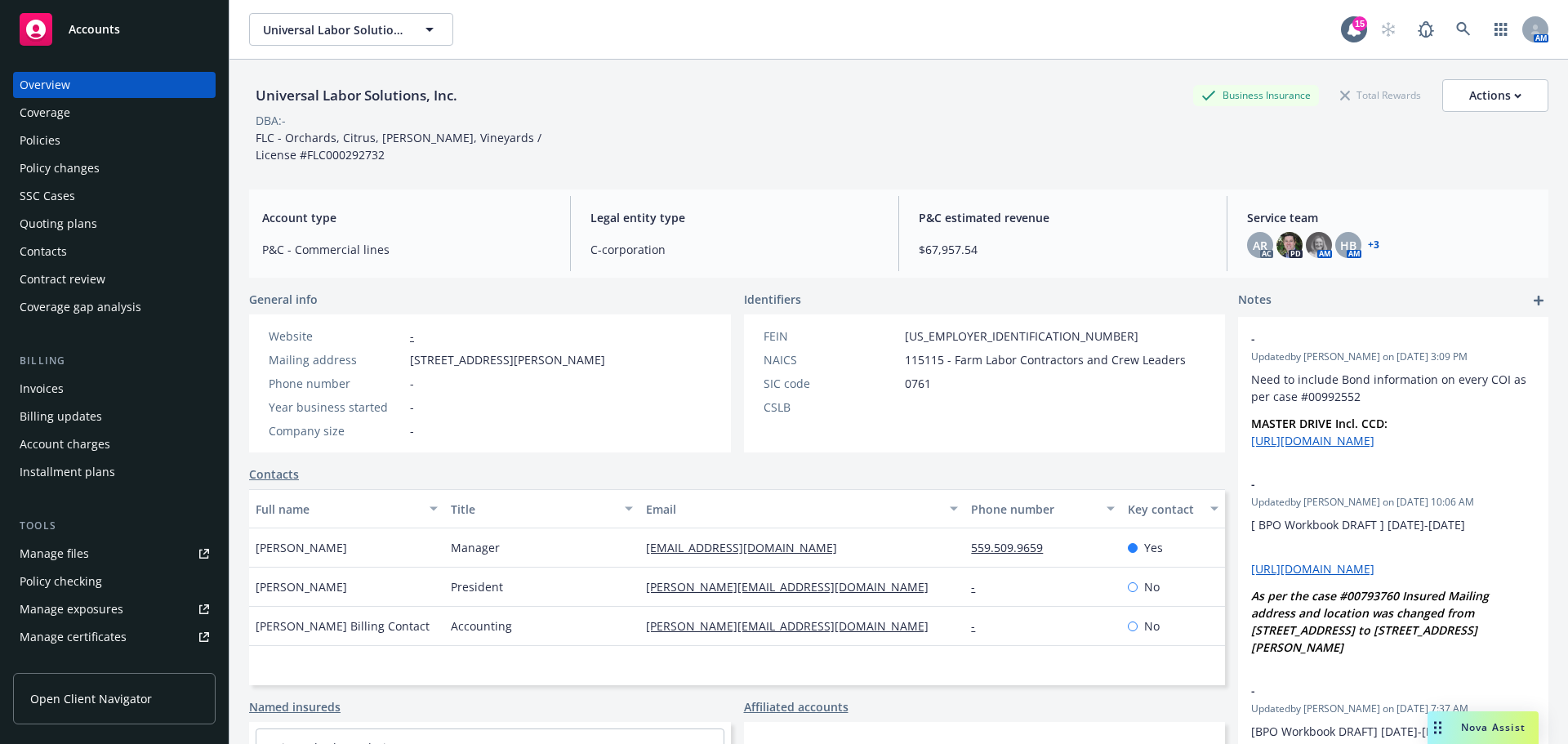
click at [87, 237] on div "Quoting plans" at bounding box center [59, 224] width 78 height 26
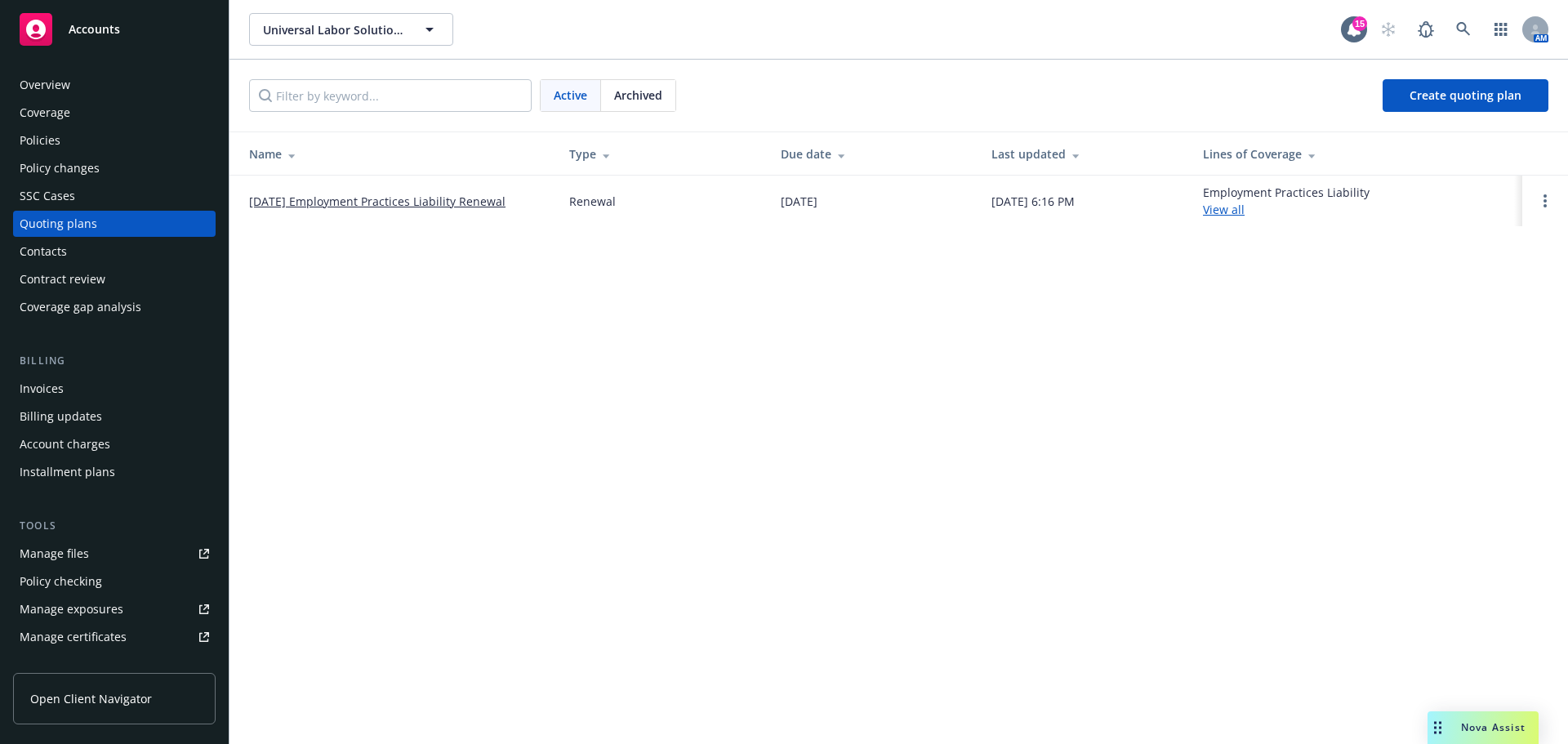
click at [344, 203] on link "[DATE] Employment Practices Liability Renewal" at bounding box center [377, 201] width 257 height 17
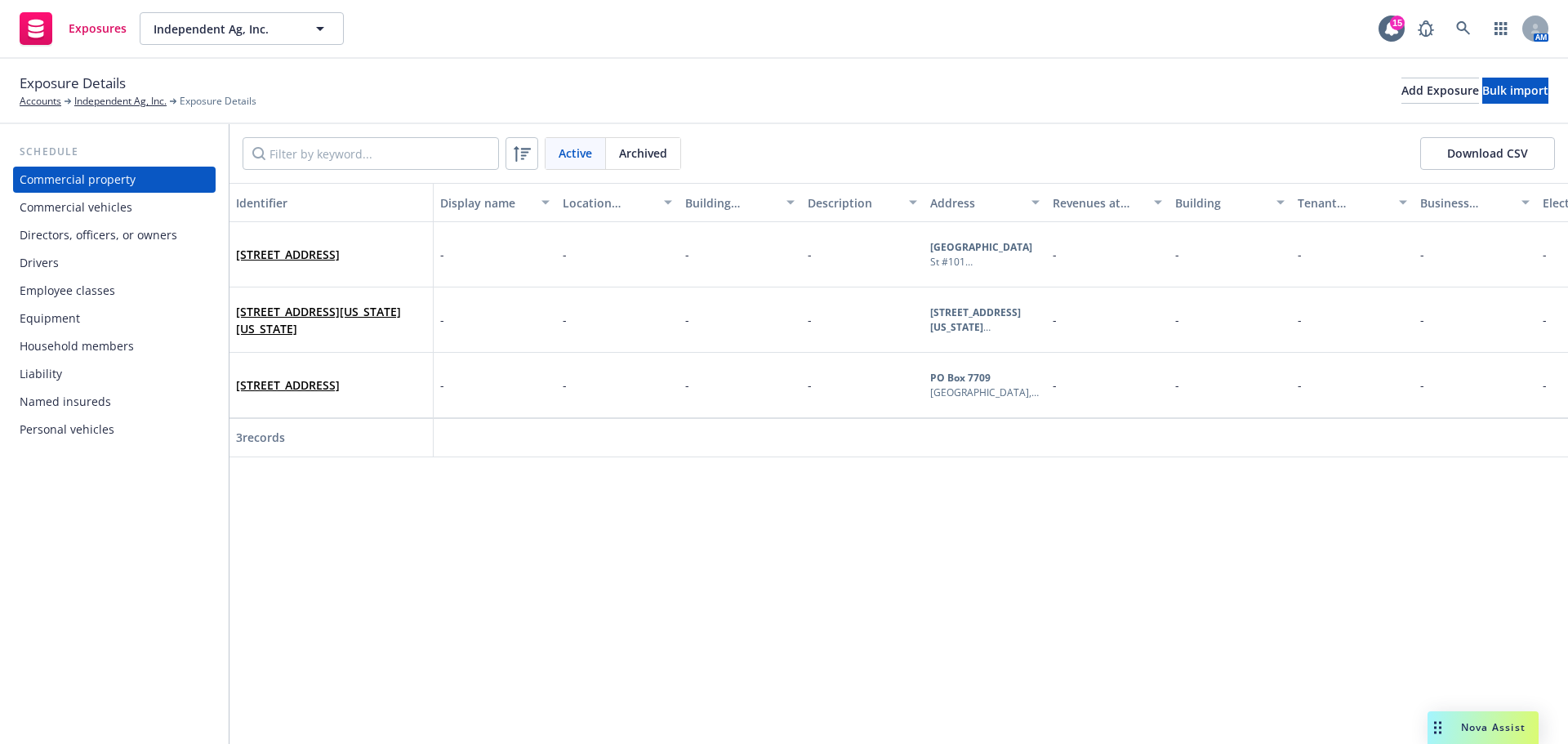
click at [101, 415] on div "Named insureds" at bounding box center [66, 401] width 92 height 26
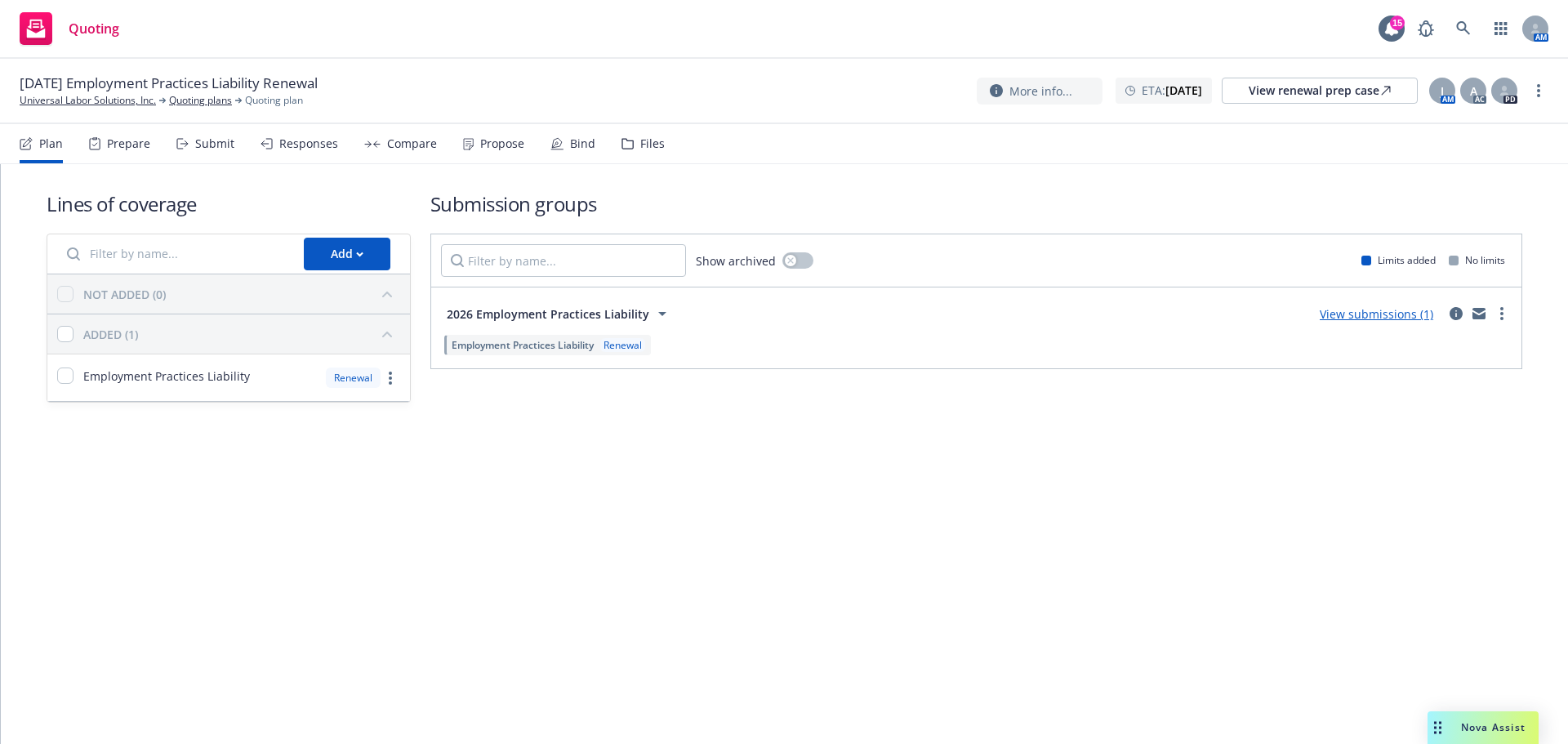
click at [661, 155] on div "Files" at bounding box center [642, 143] width 43 height 39
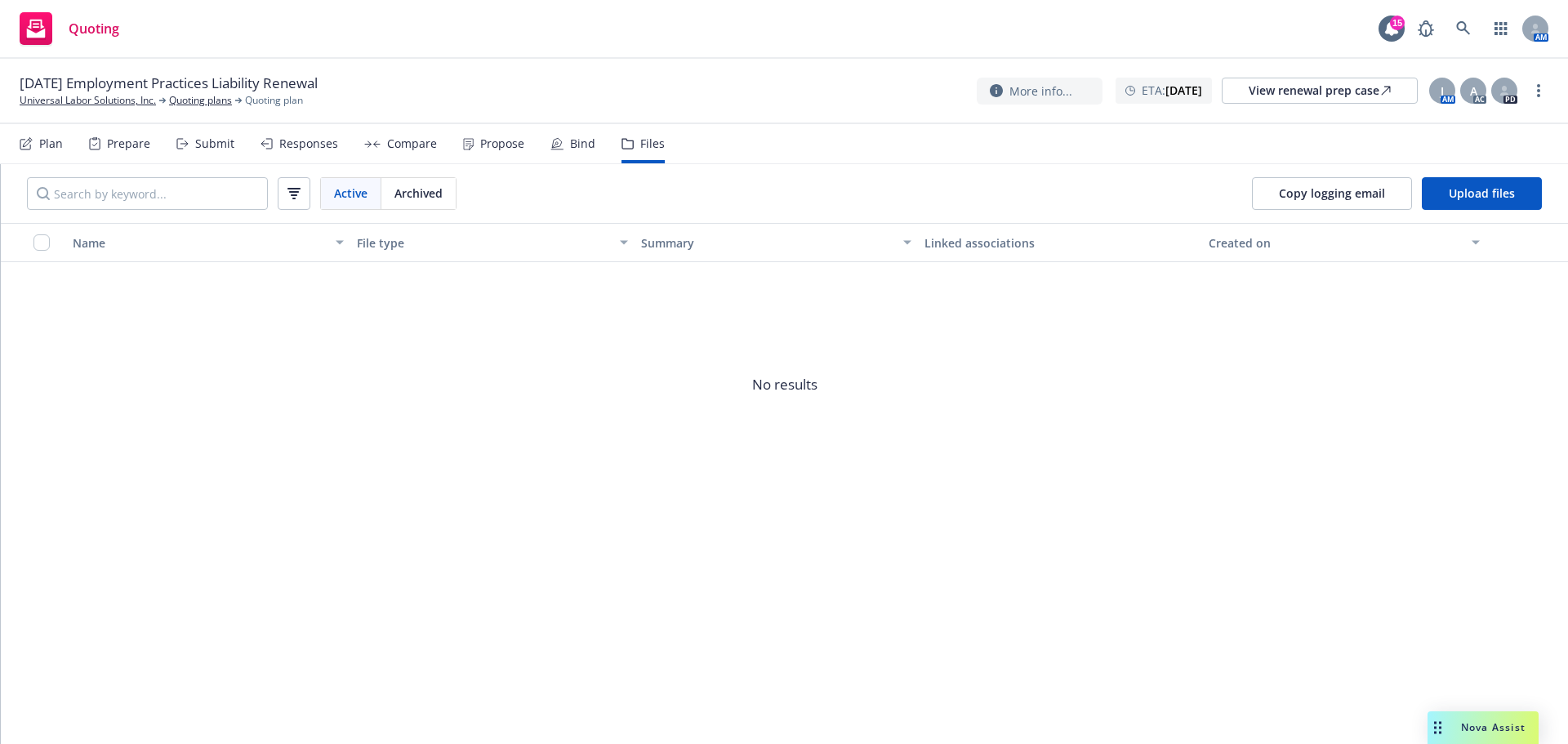
click at [680, 743] on div "Name File type Summary Linked associations Created on No results" at bounding box center [784, 483] width 1567 height 521
